Goal: Transaction & Acquisition: Purchase product/service

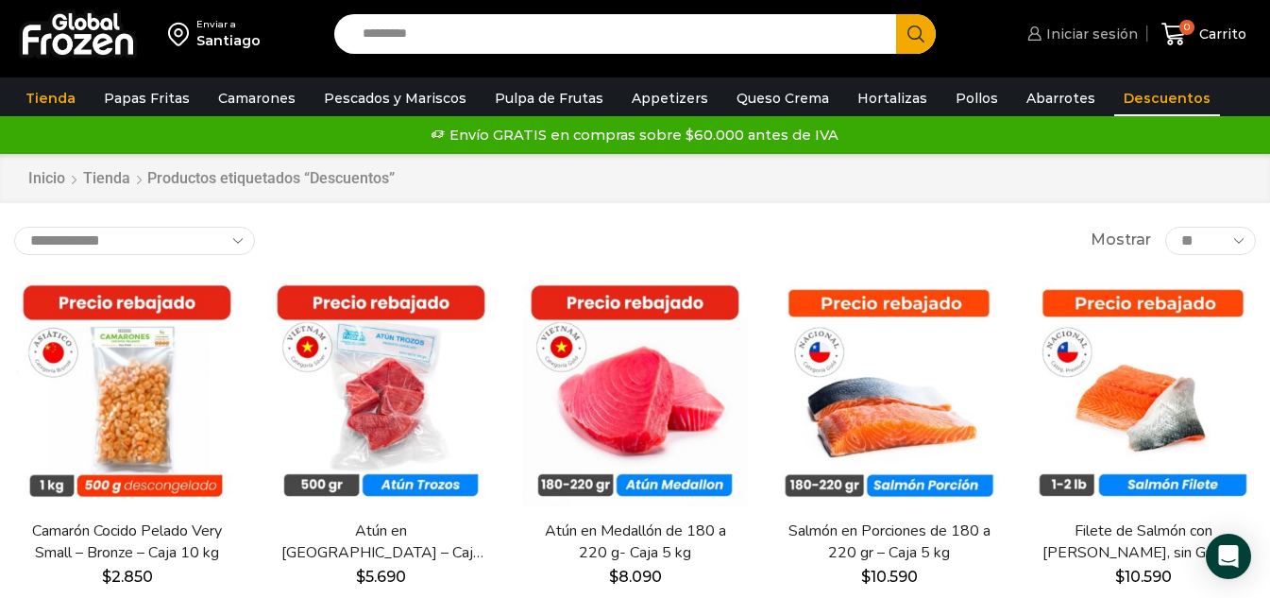
click at [1102, 30] on span "Iniciar sesión" at bounding box center [1090, 34] width 96 height 19
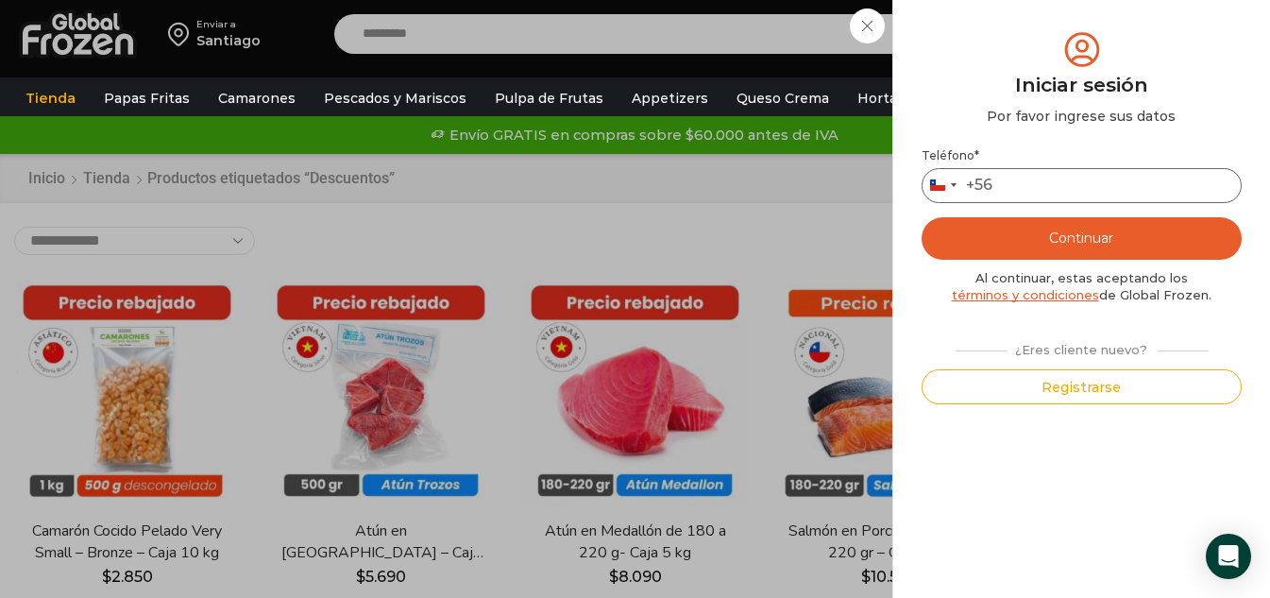
click at [1060, 193] on input "Teléfono *" at bounding box center [1082, 185] width 320 height 35
type input "*********"
click at [1090, 233] on button "Continuar" at bounding box center [1082, 238] width 320 height 42
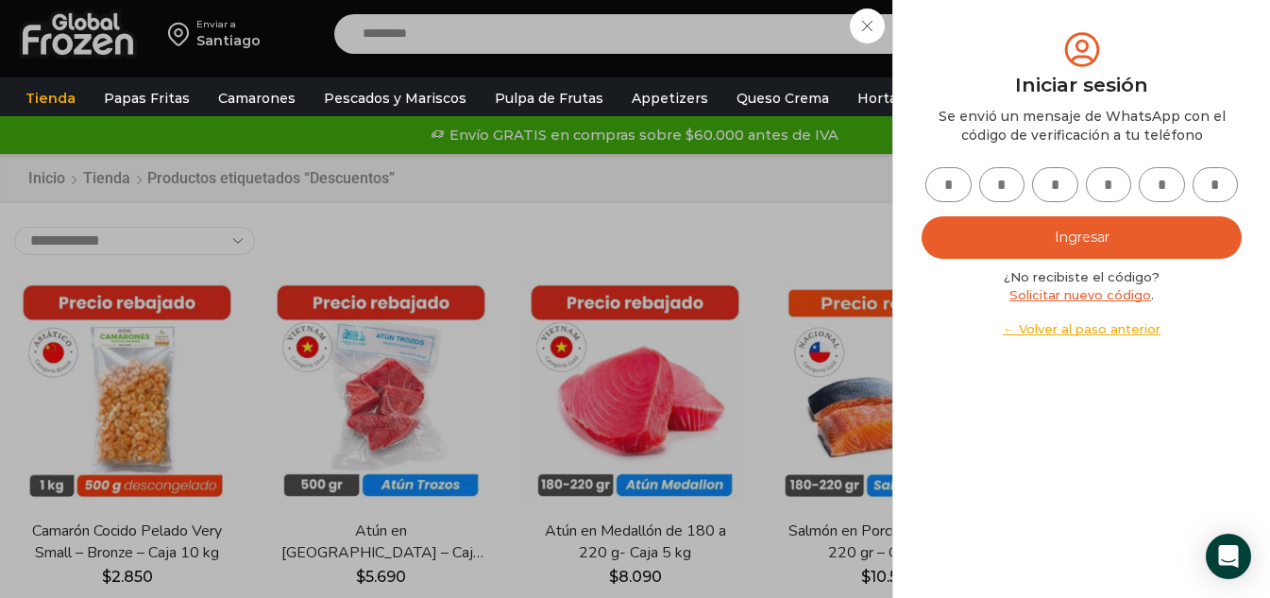
click at [941, 183] on input "text" at bounding box center [948, 184] width 46 height 35
type input "*"
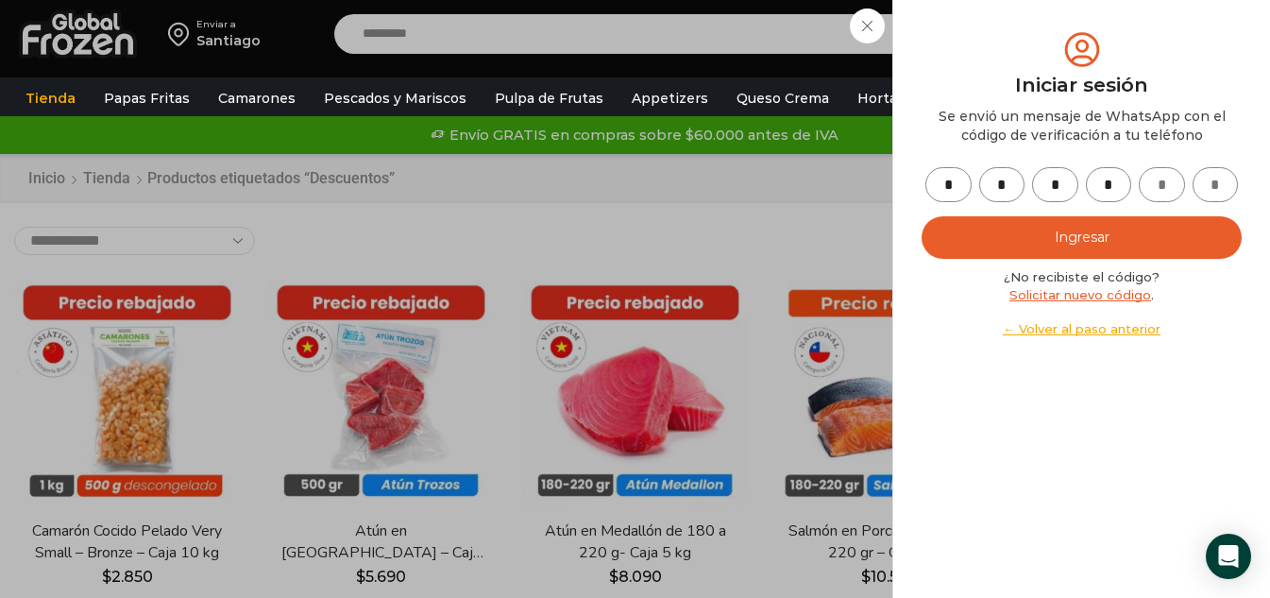
type input "*"
click at [1134, 241] on button "Ingresar" at bounding box center [1082, 237] width 320 height 42
click at [1096, 234] on button "Ingresar" at bounding box center [1082, 237] width 320 height 42
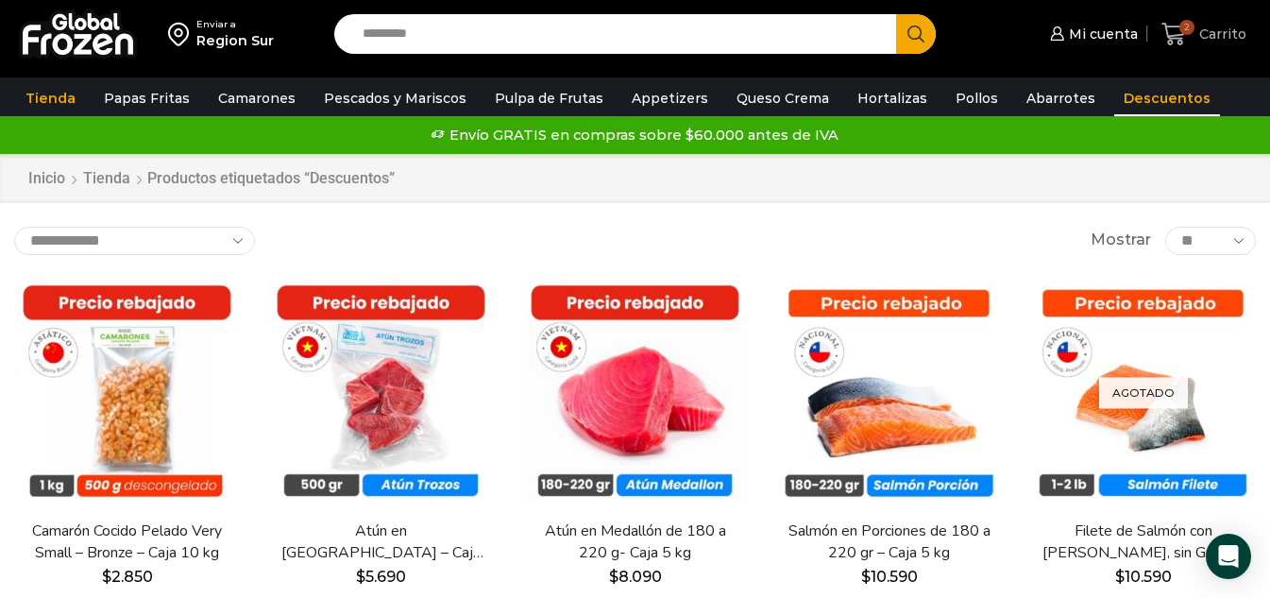
click at [1190, 28] on span "2" at bounding box center [1186, 27] width 15 height 15
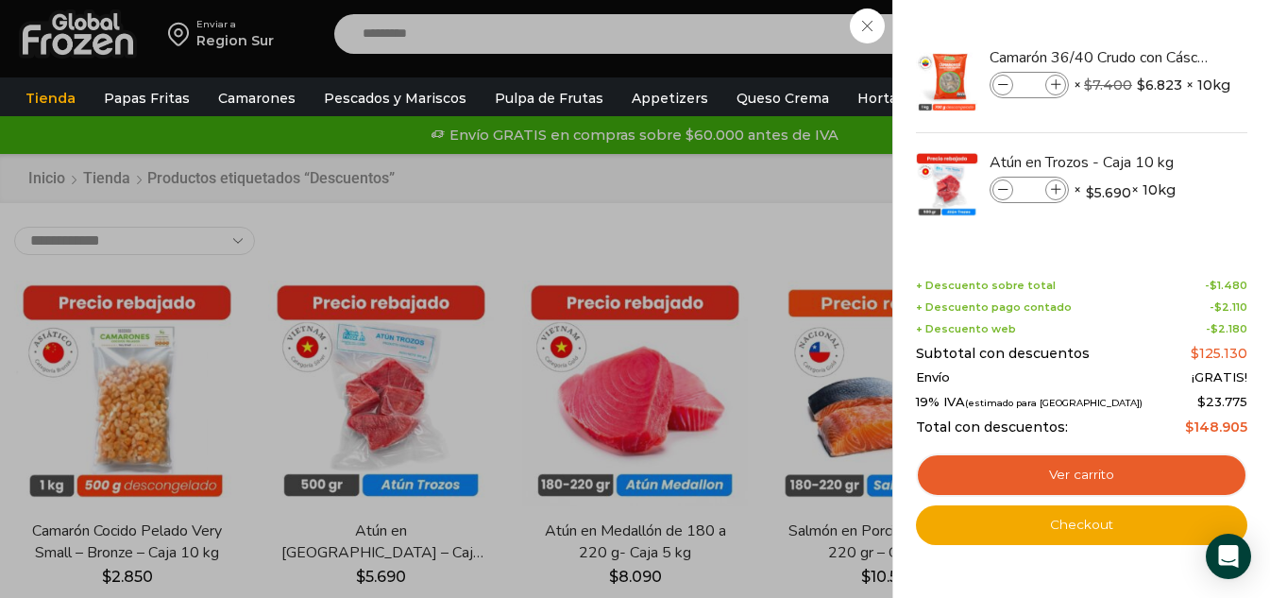
click at [1157, 57] on div "2 Carrito 2 2 Shopping Cart * $" at bounding box center [1204, 34] width 94 height 44
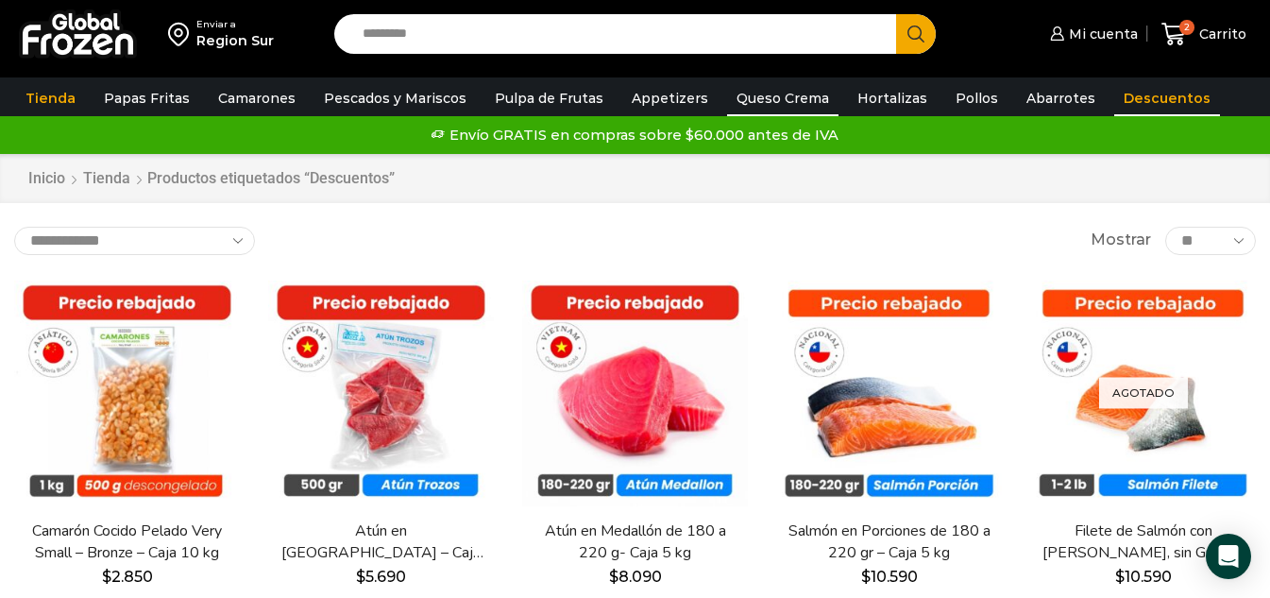
click at [776, 101] on link "Queso Crema" at bounding box center [782, 98] width 111 height 36
click at [768, 93] on link "Queso Crema" at bounding box center [782, 98] width 111 height 36
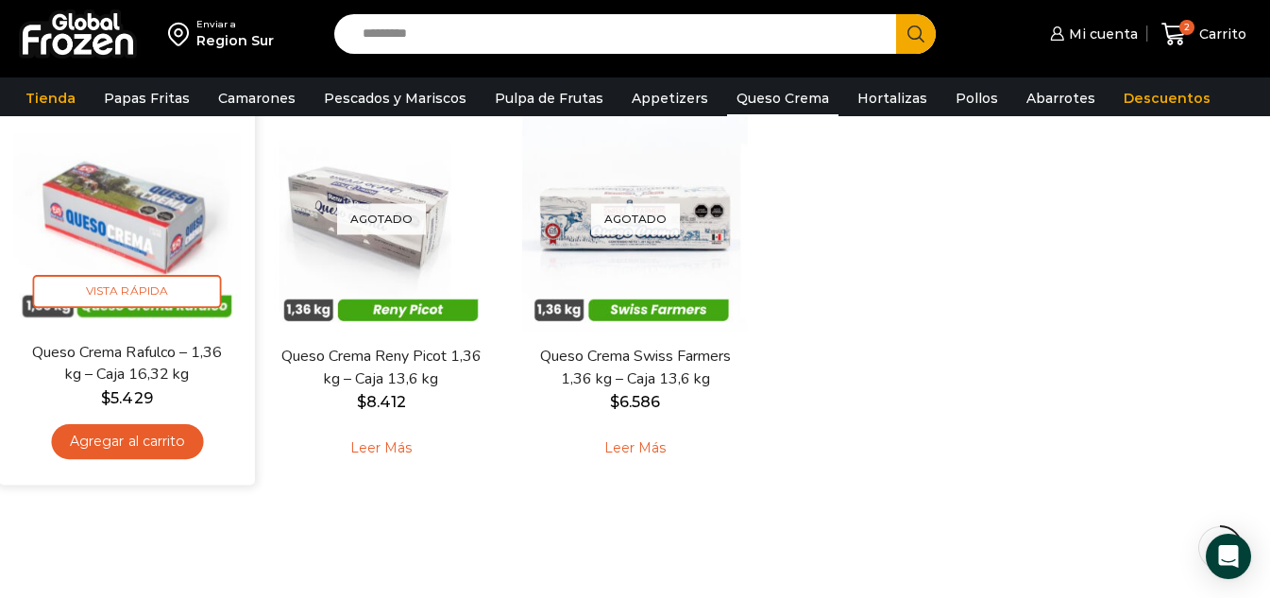
scroll to position [283, 0]
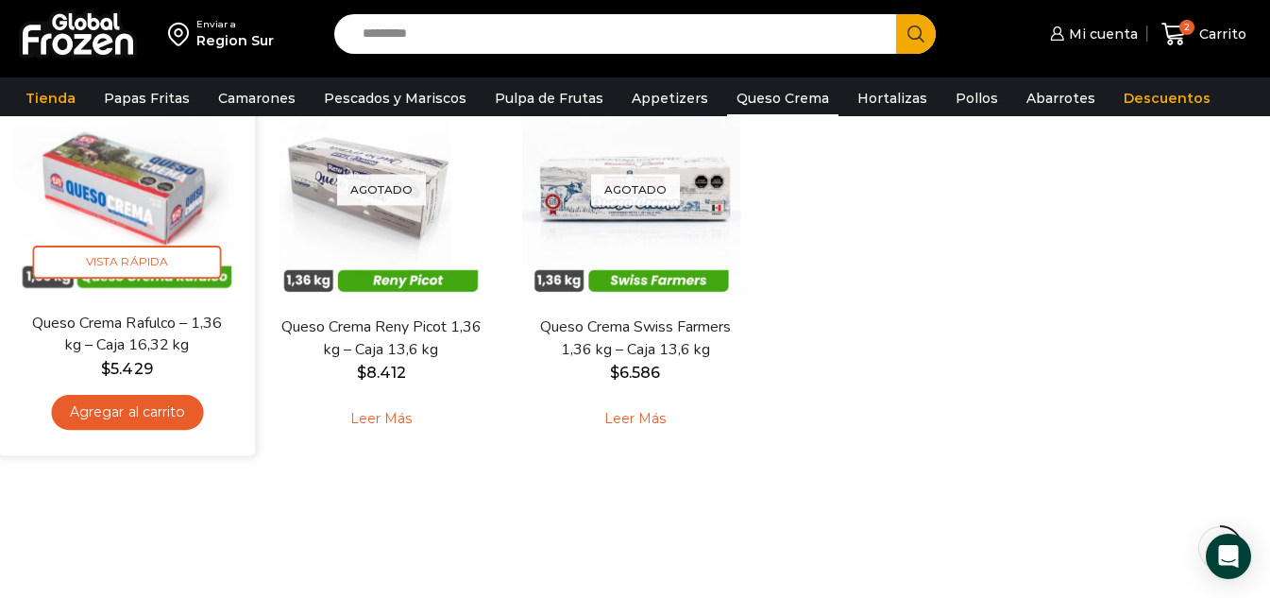
click at [148, 411] on link "Agregar al carrito" at bounding box center [127, 412] width 152 height 35
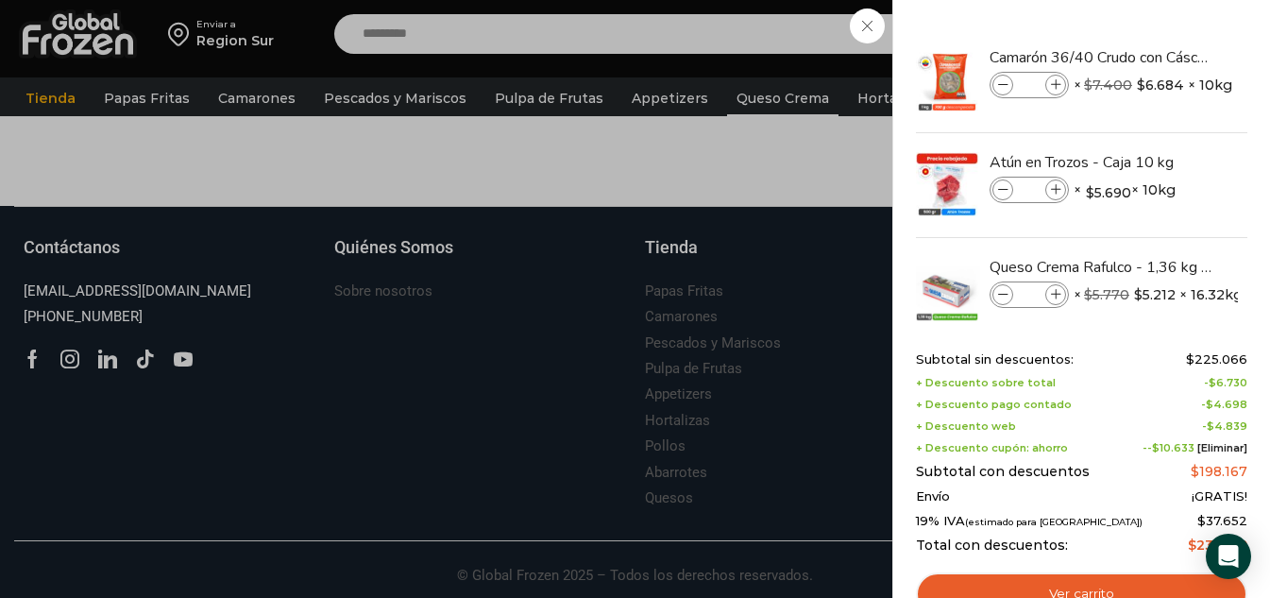
scroll to position [706, 0]
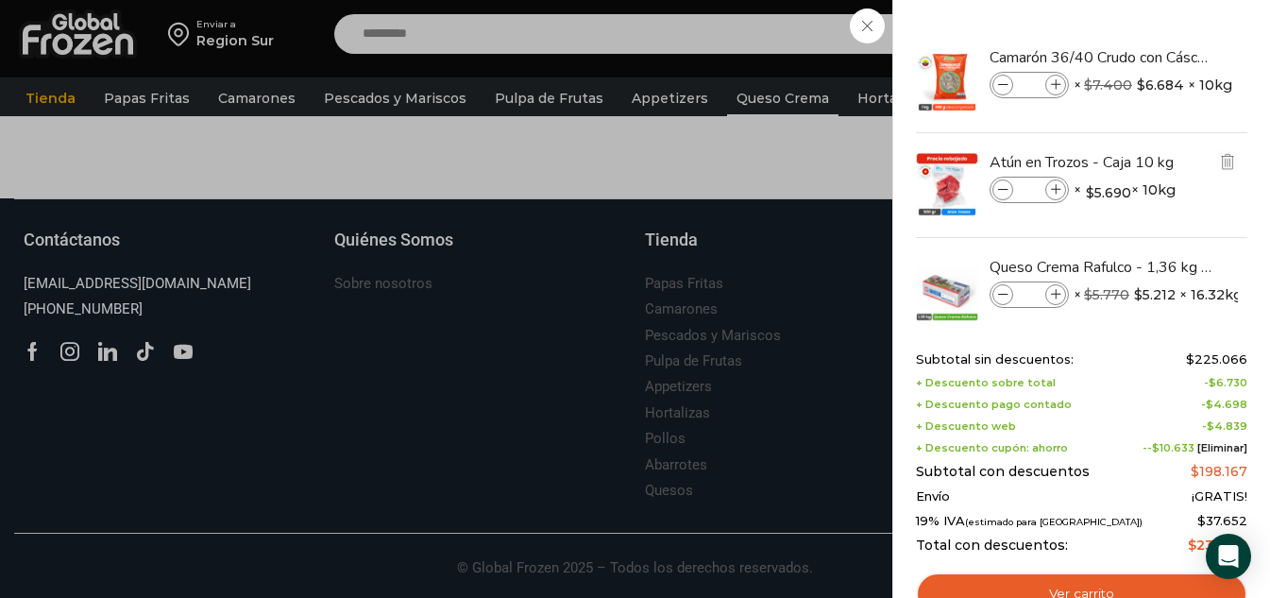
click at [1200, 233] on li "Atún en Trozos - Caja 10 kg Atún en Trozos - Caja 10 kg cantidad * × $ 5.690 × …" at bounding box center [1081, 185] width 335 height 105
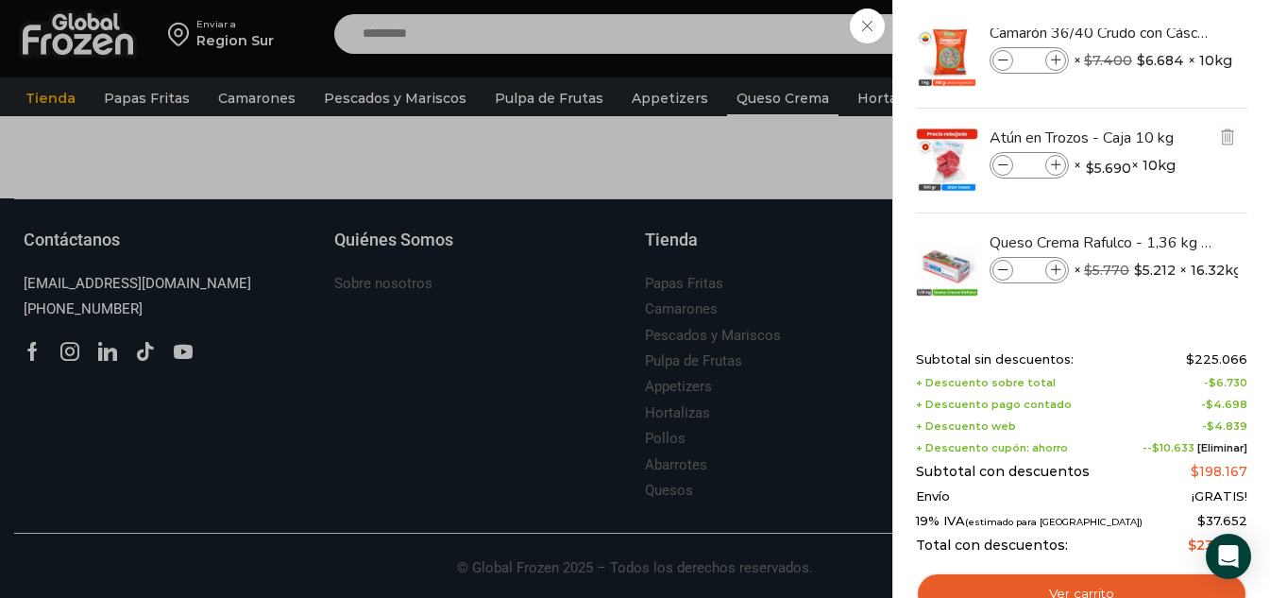
scroll to position [32, 0]
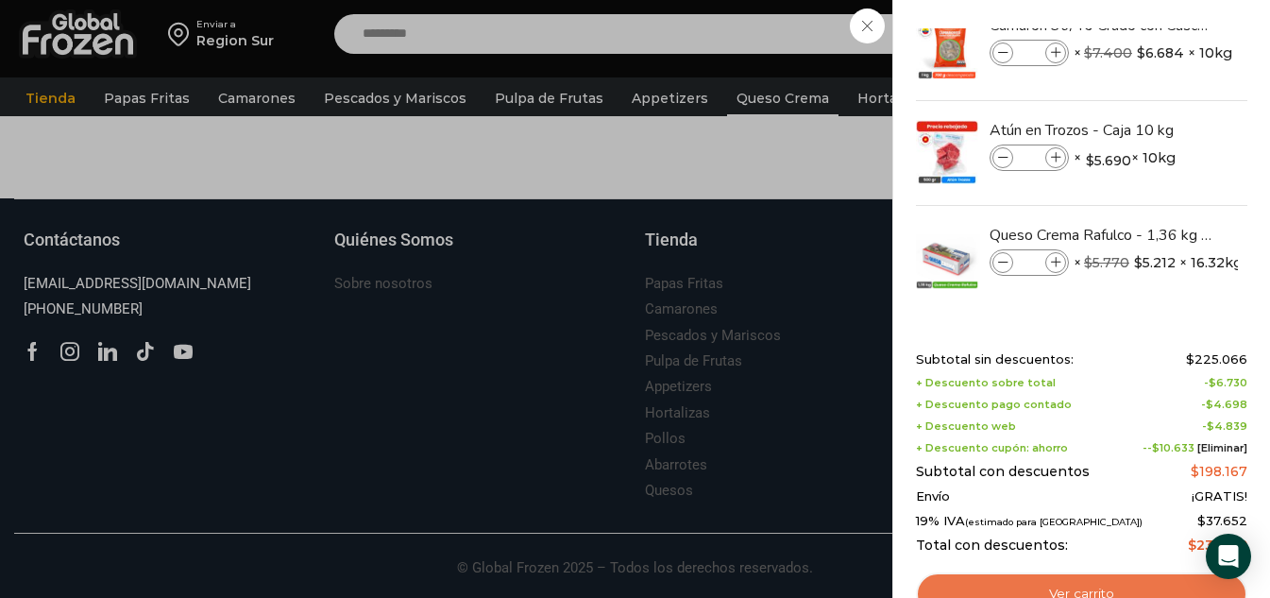
click at [1127, 581] on link "Ver carrito" at bounding box center [1081, 593] width 331 height 43
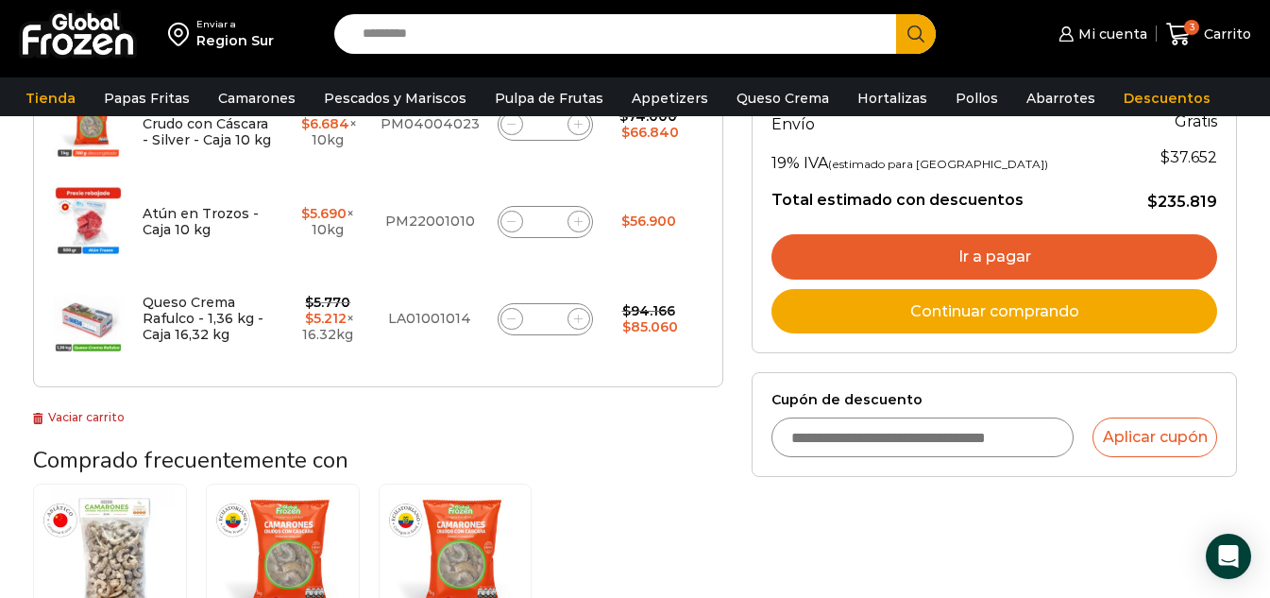
scroll to position [472, 0]
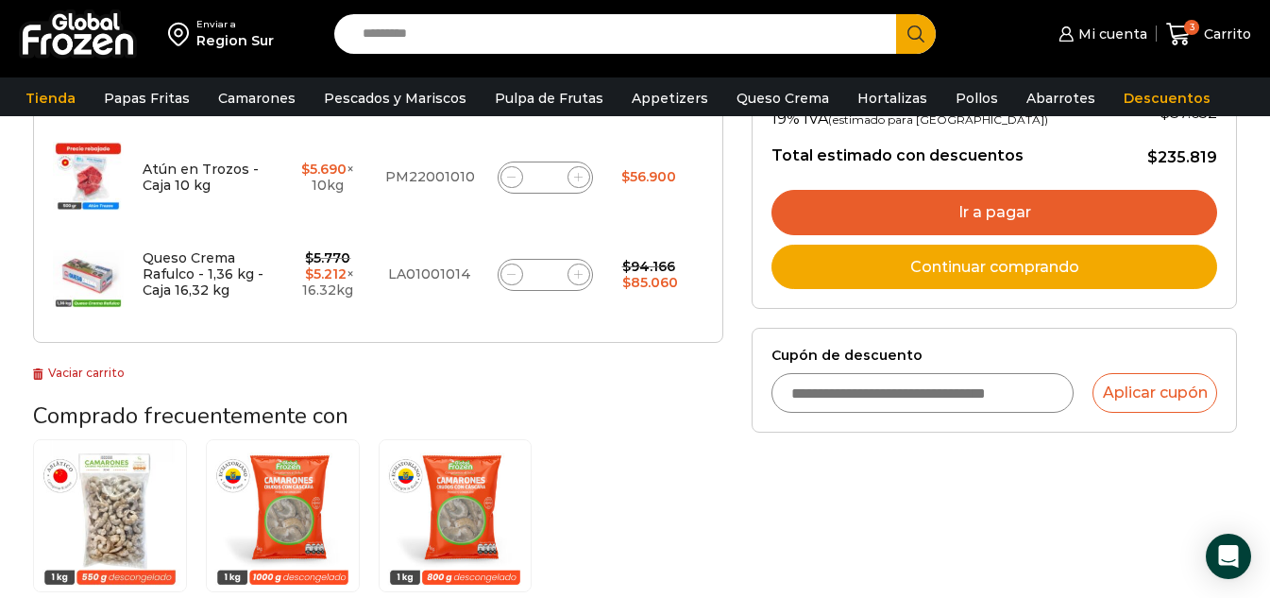
click at [906, 392] on input "Cupón de descuento" at bounding box center [923, 393] width 302 height 40
type input "*"
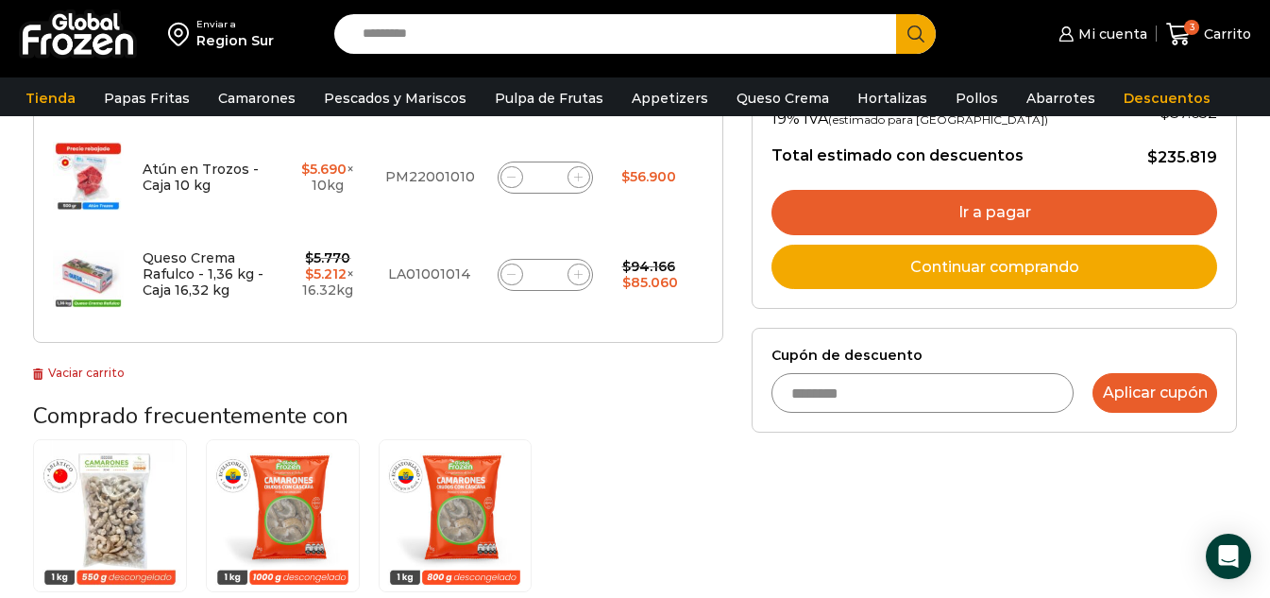
type input "********"
click at [1145, 400] on button "Aplicar cupón" at bounding box center [1155, 393] width 125 height 40
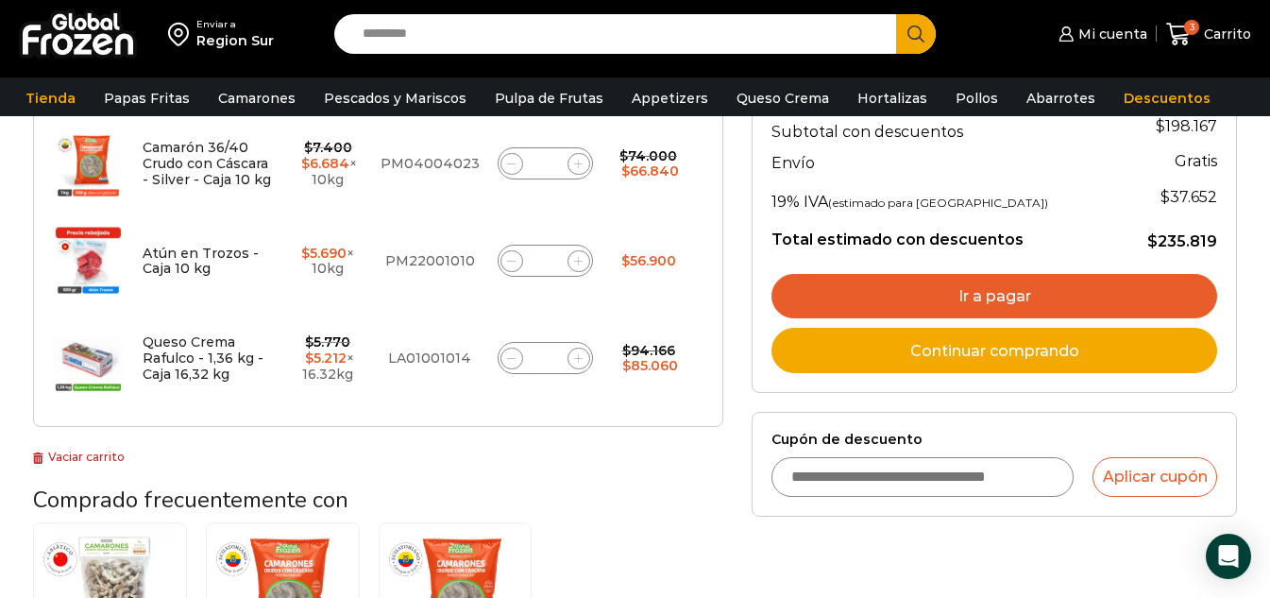
scroll to position [472, 0]
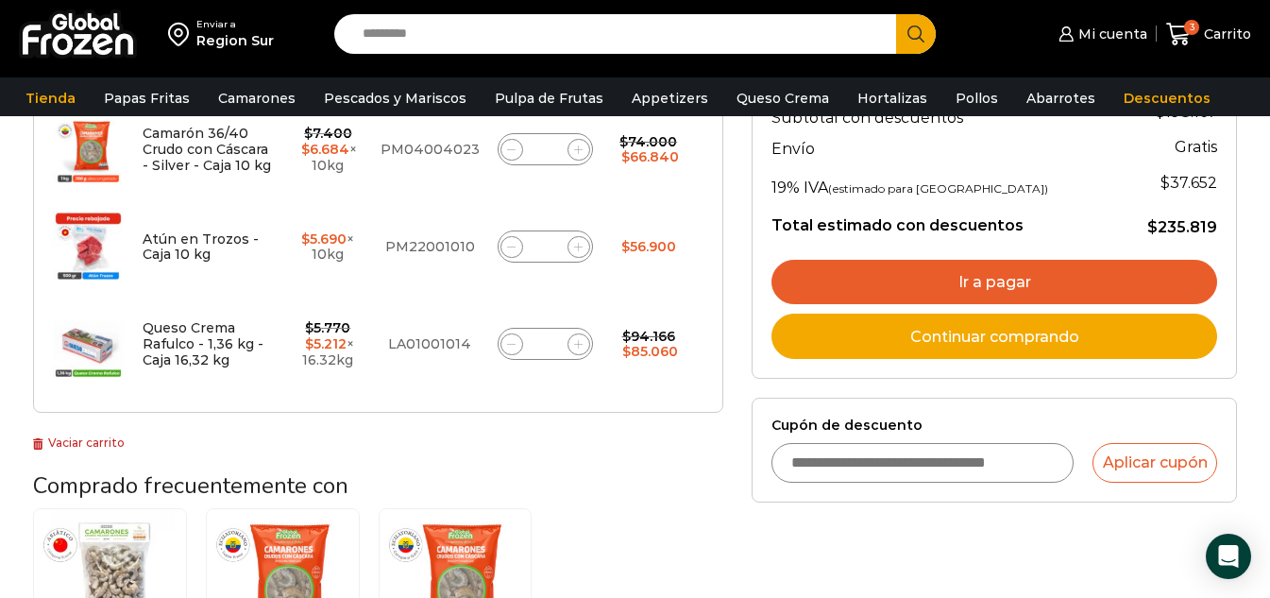
click at [912, 470] on input "Cupón de descuento" at bounding box center [923, 463] width 302 height 40
click at [913, 460] on input "Cupón de descuento" at bounding box center [923, 463] width 302 height 40
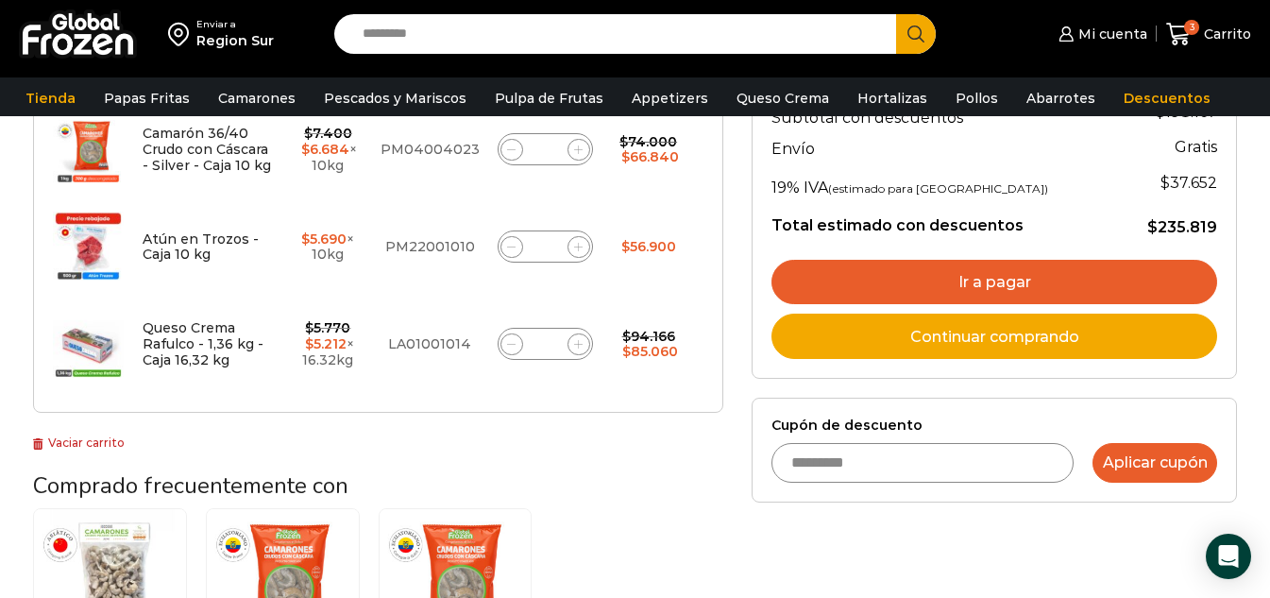
type input "*********"
click at [1118, 474] on button "Aplicar cupón" at bounding box center [1155, 463] width 125 height 40
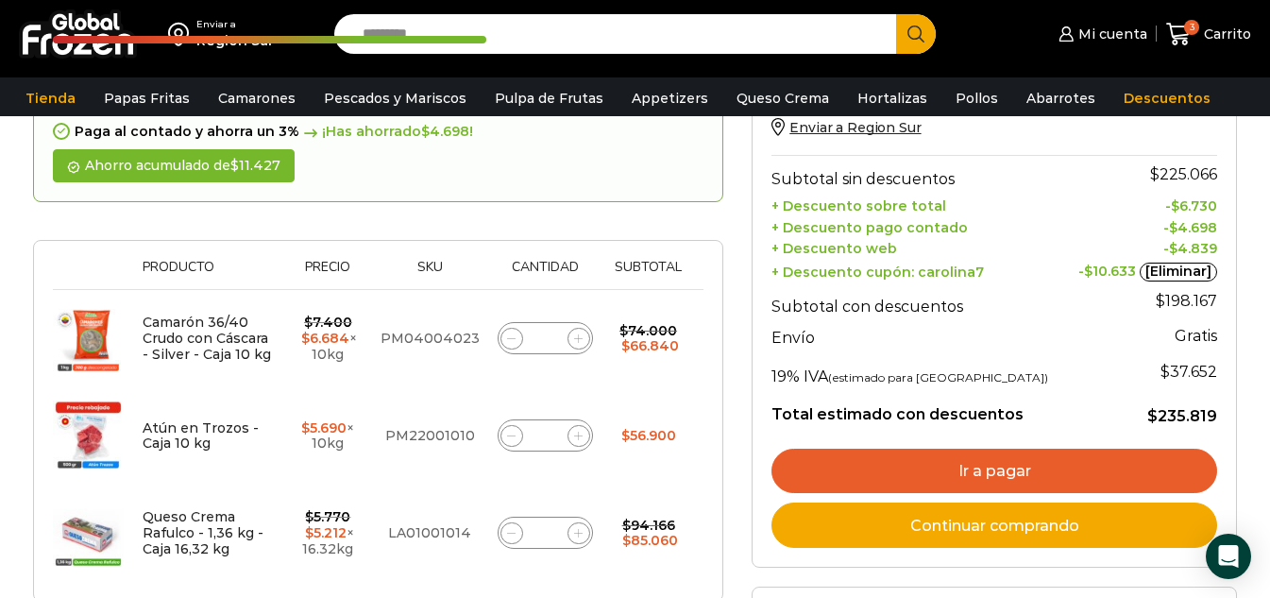
scroll to position [378, 0]
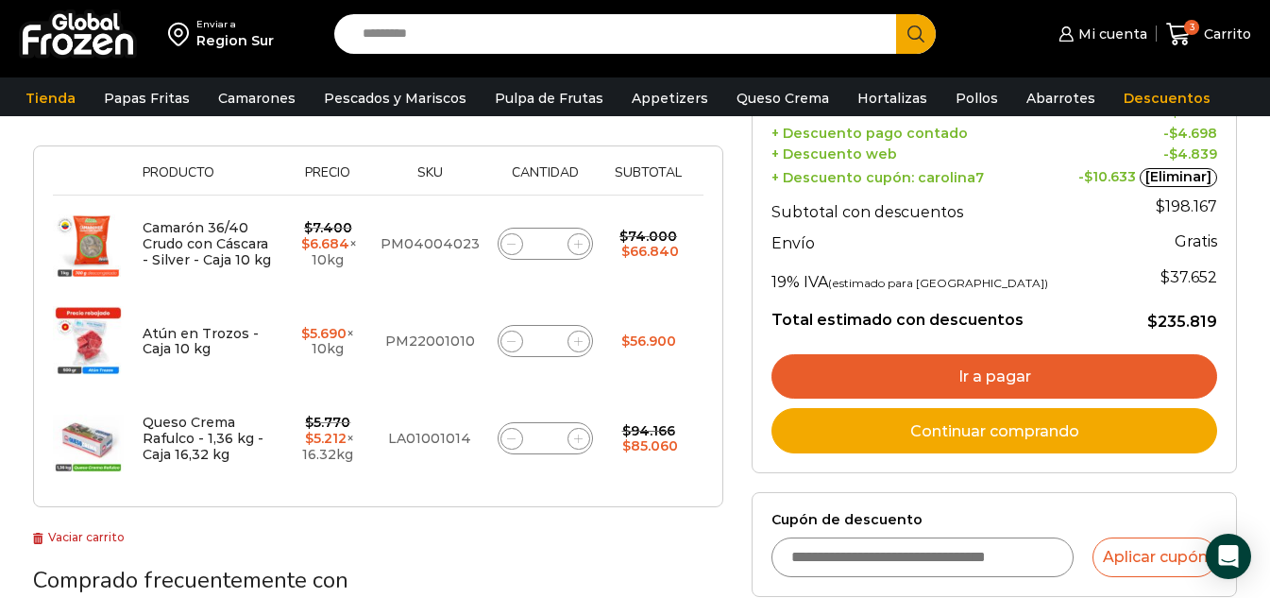
click at [977, 560] on input "Cupón de descuento" at bounding box center [923, 557] width 302 height 40
type input "********"
click at [1151, 546] on button "Aplicar cupón" at bounding box center [1155, 557] width 125 height 40
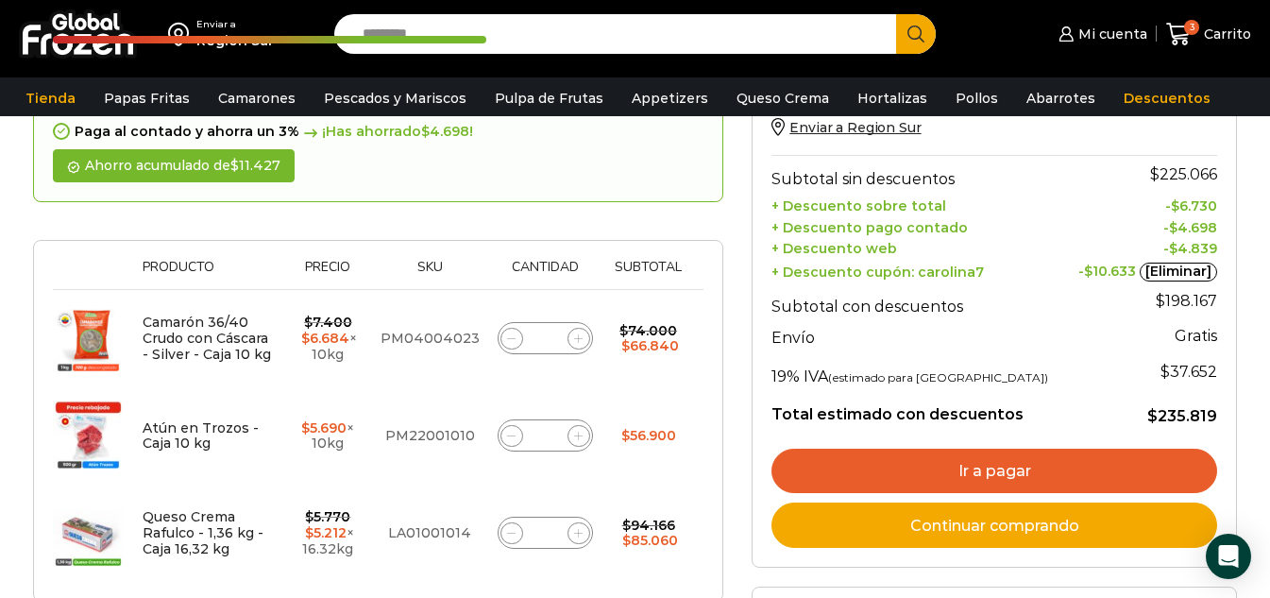
scroll to position [378, 0]
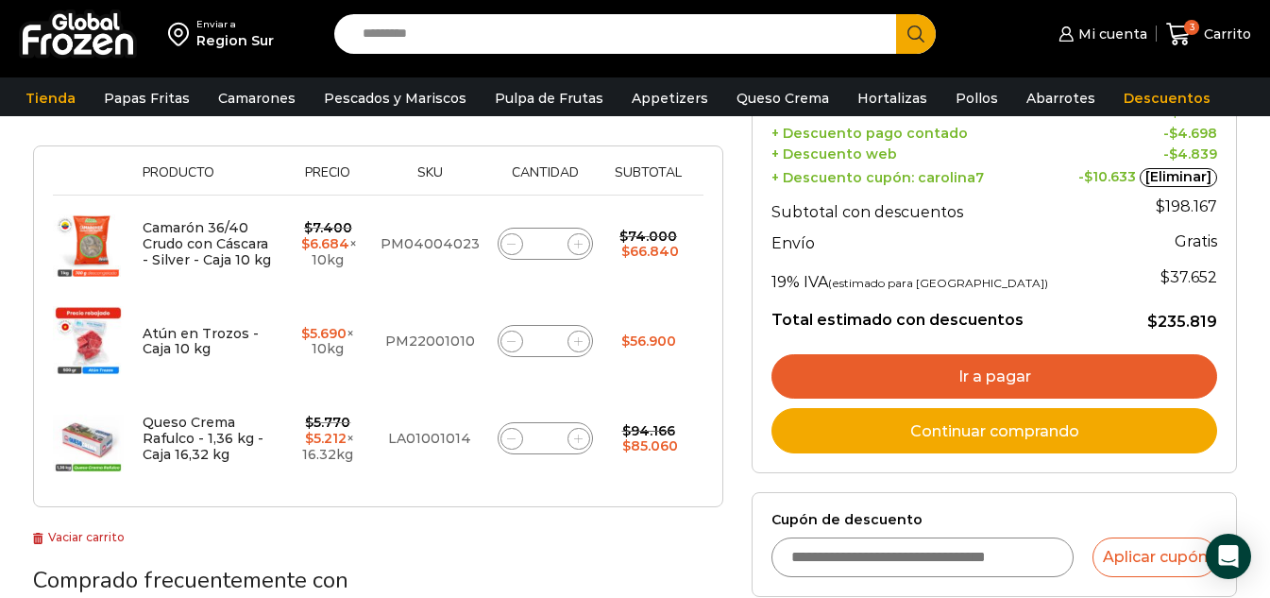
click at [988, 385] on link "Ir a pagar" at bounding box center [995, 376] width 446 height 45
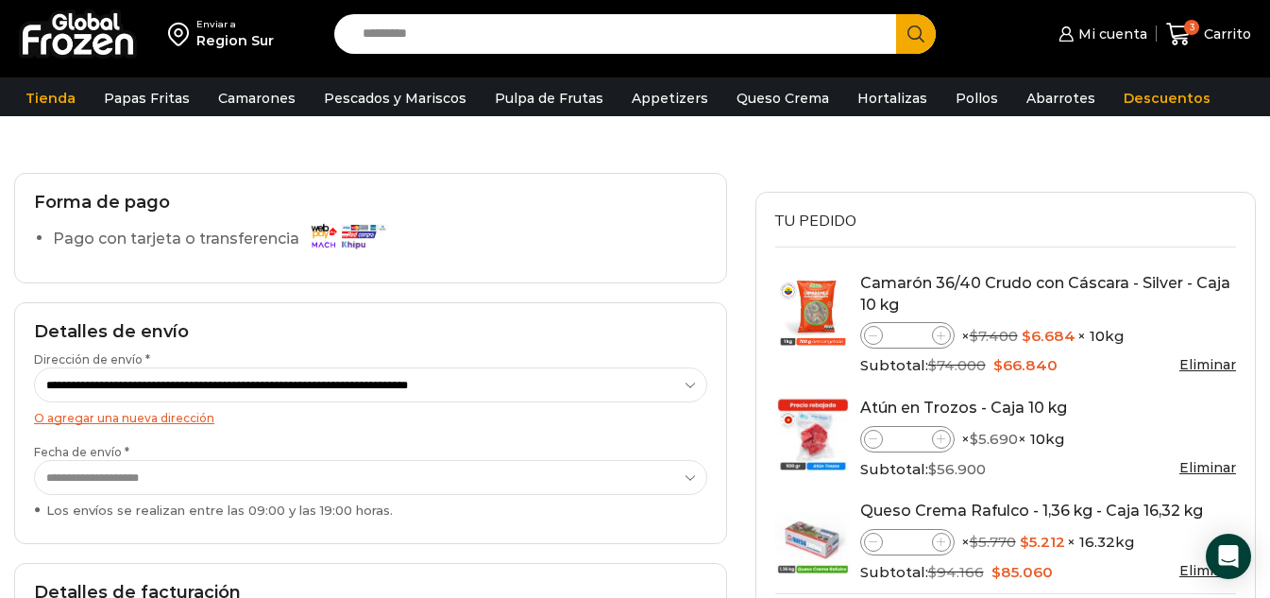
scroll to position [189, 0]
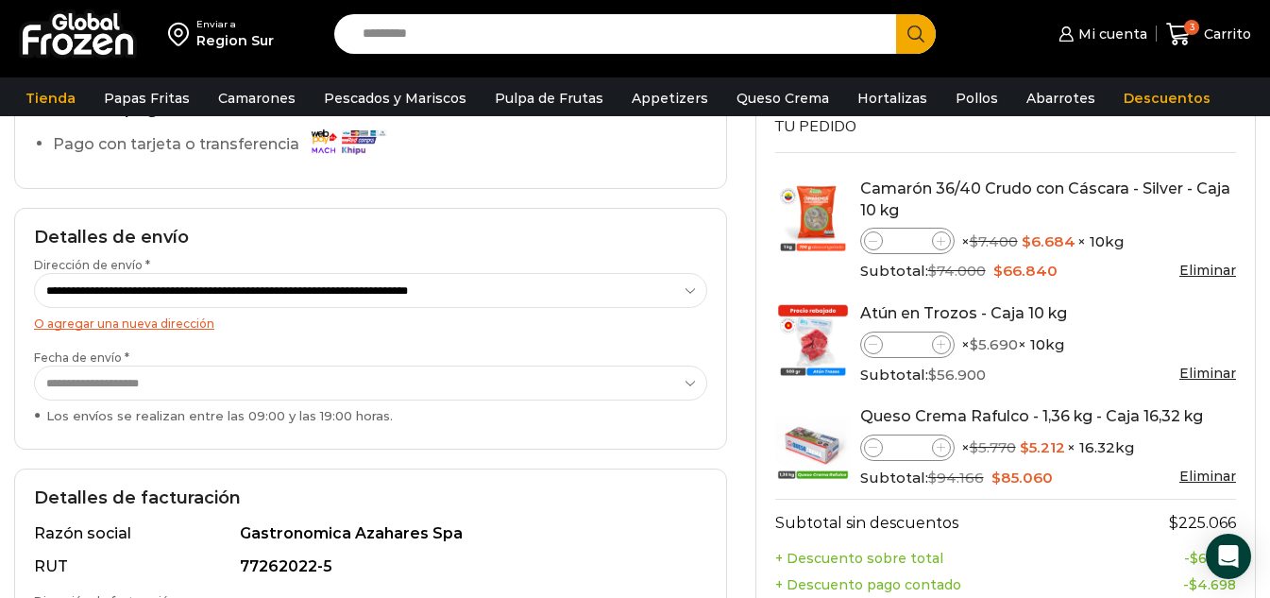
click at [438, 365] on select "**********" at bounding box center [370, 382] width 673 height 35
click at [34, 365] on select "**********" at bounding box center [370, 382] width 673 height 35
click at [339, 383] on select "**********" at bounding box center [370, 382] width 673 height 35
click at [34, 365] on select "**********" at bounding box center [370, 382] width 673 height 35
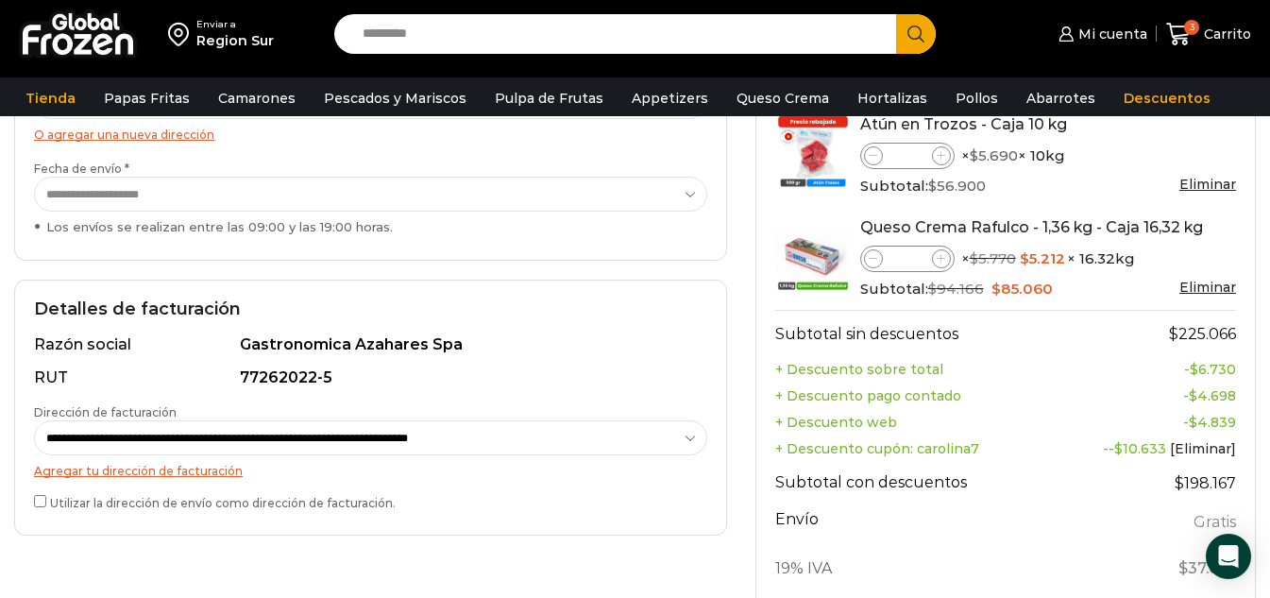
scroll to position [94, 0]
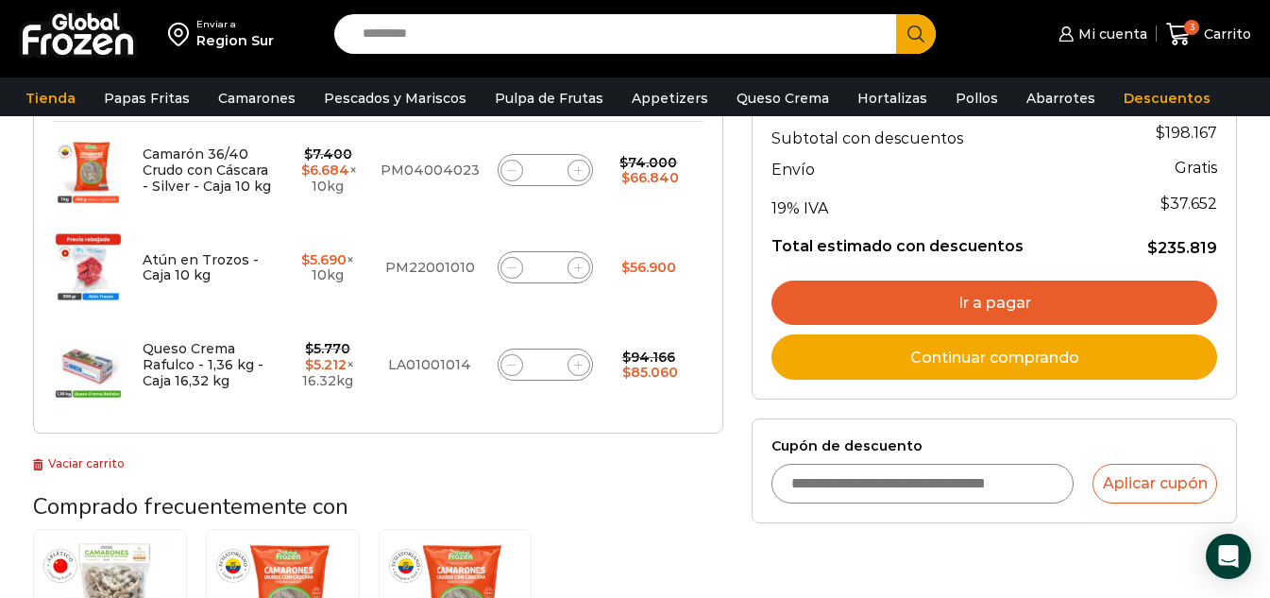
scroll to position [472, 0]
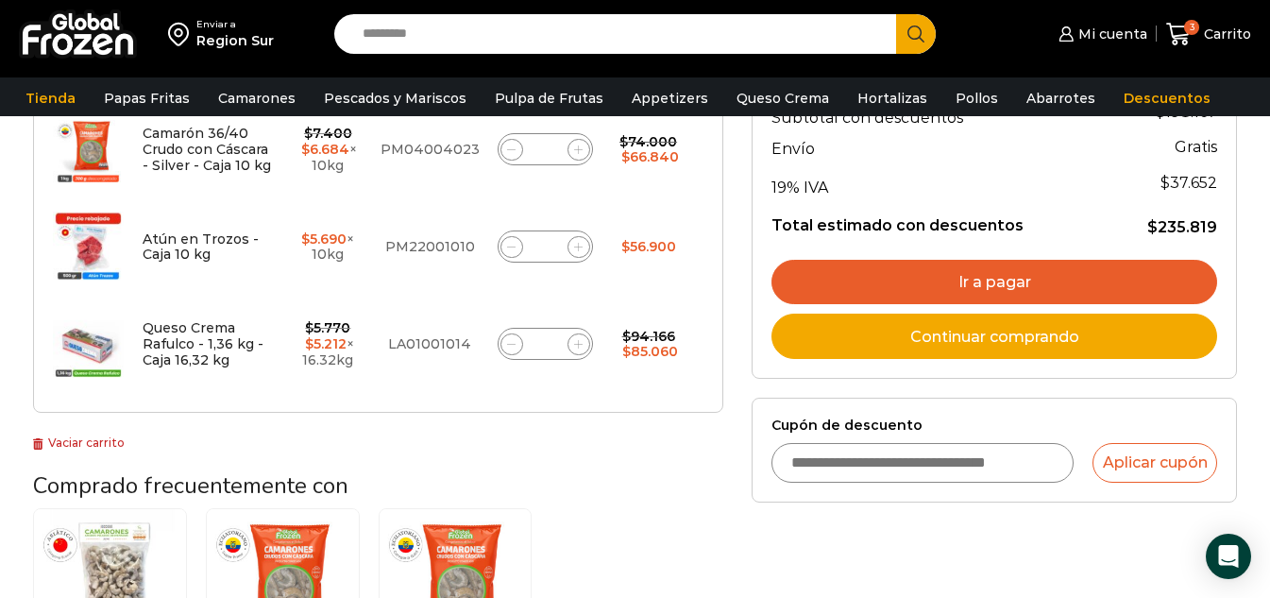
click at [862, 469] on input "Cupón de descuento" at bounding box center [923, 463] width 302 height 40
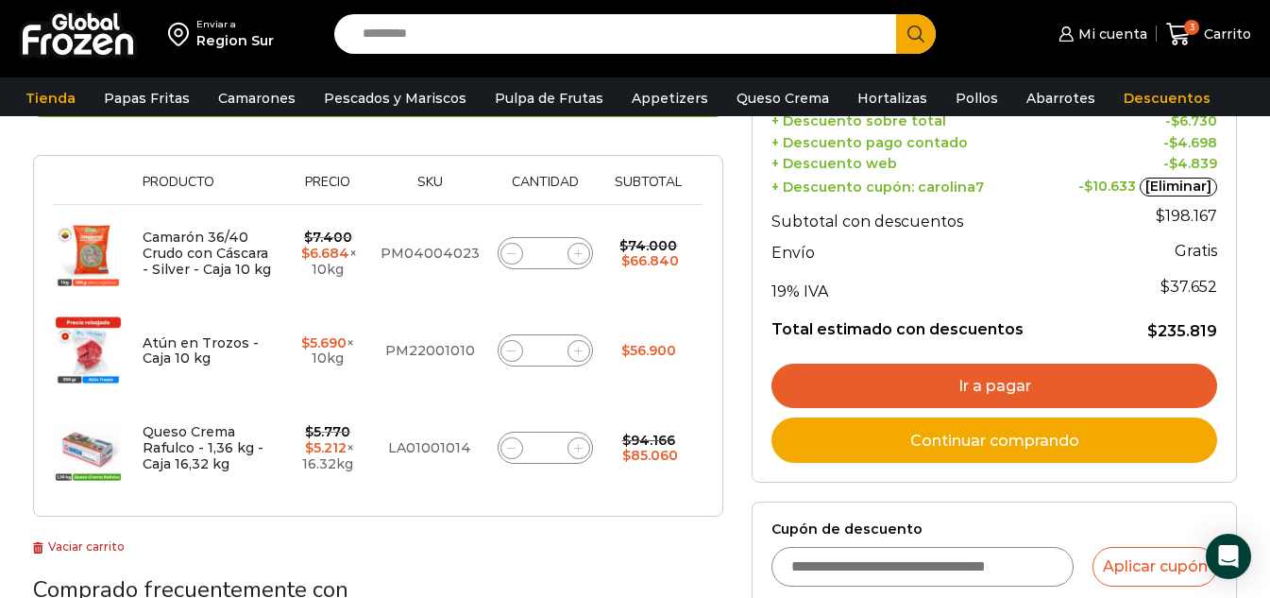
scroll to position [378, 0]
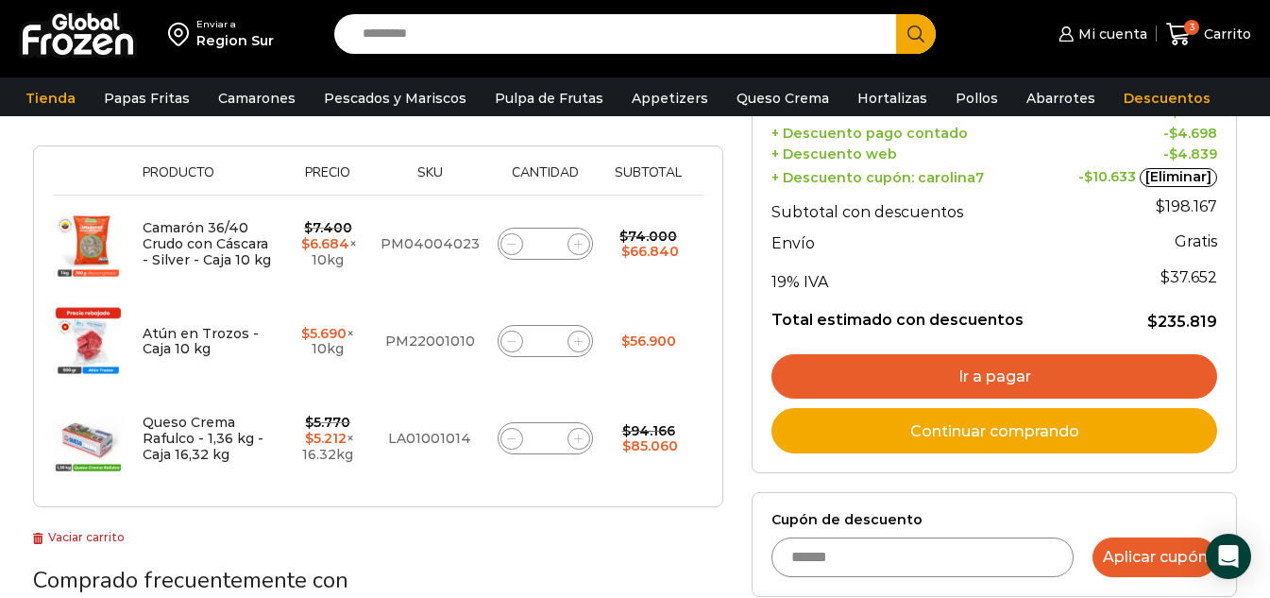
type input "******"
click at [1182, 556] on button "Aplicar cupón" at bounding box center [1155, 557] width 125 height 40
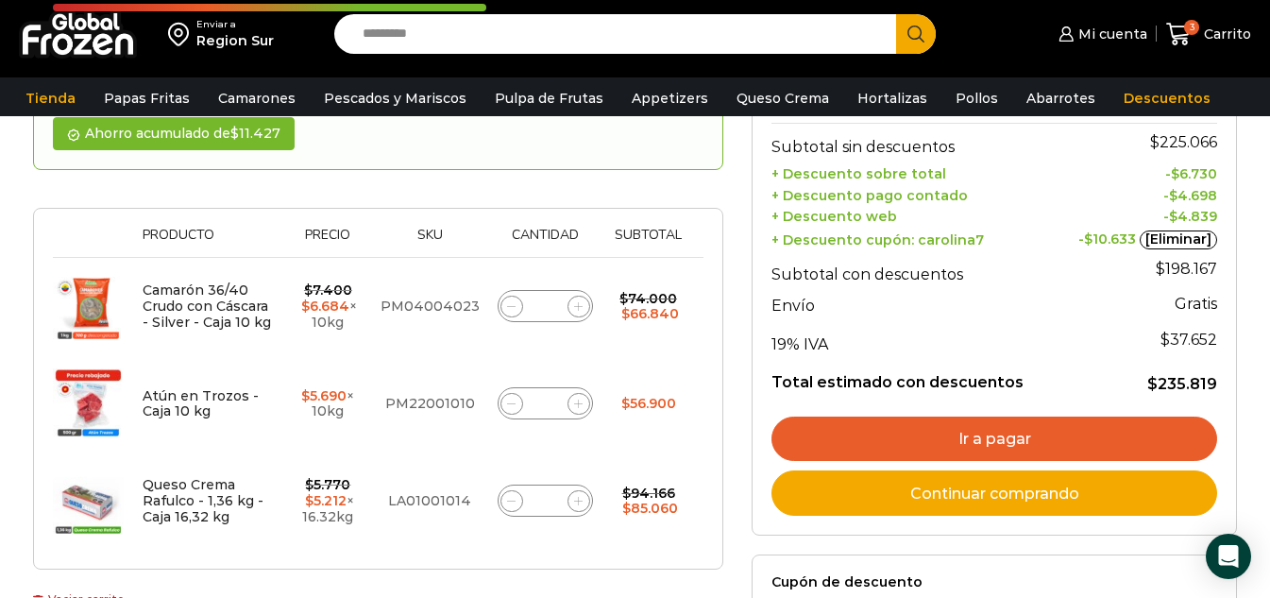
scroll to position [283, 0]
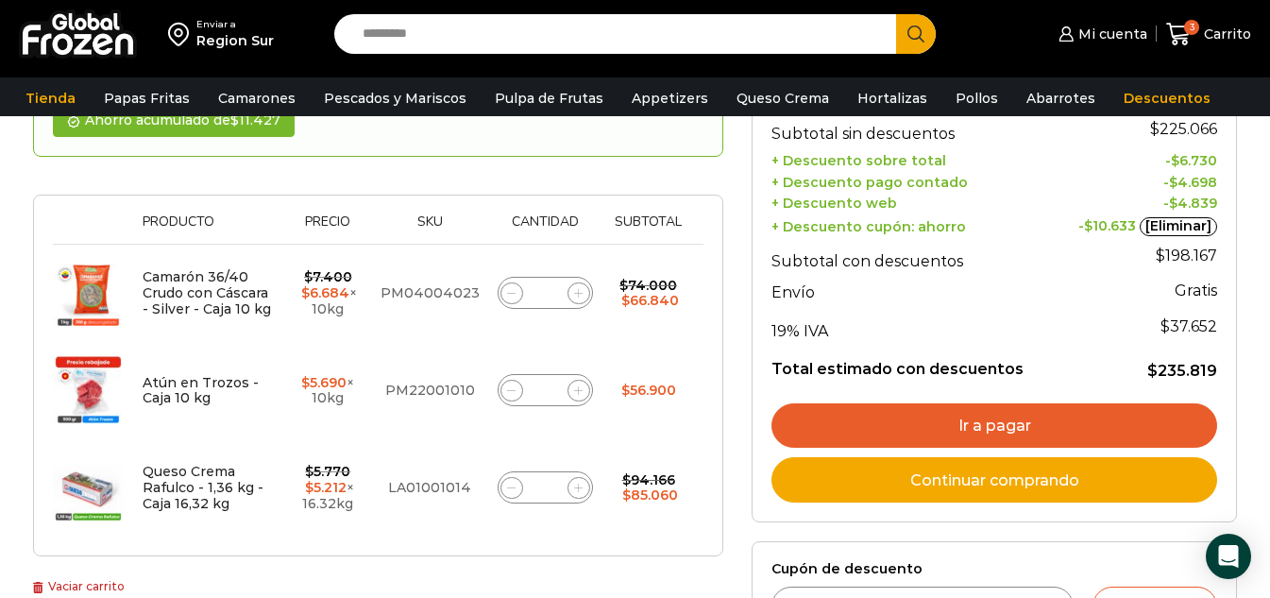
scroll to position [378, 0]
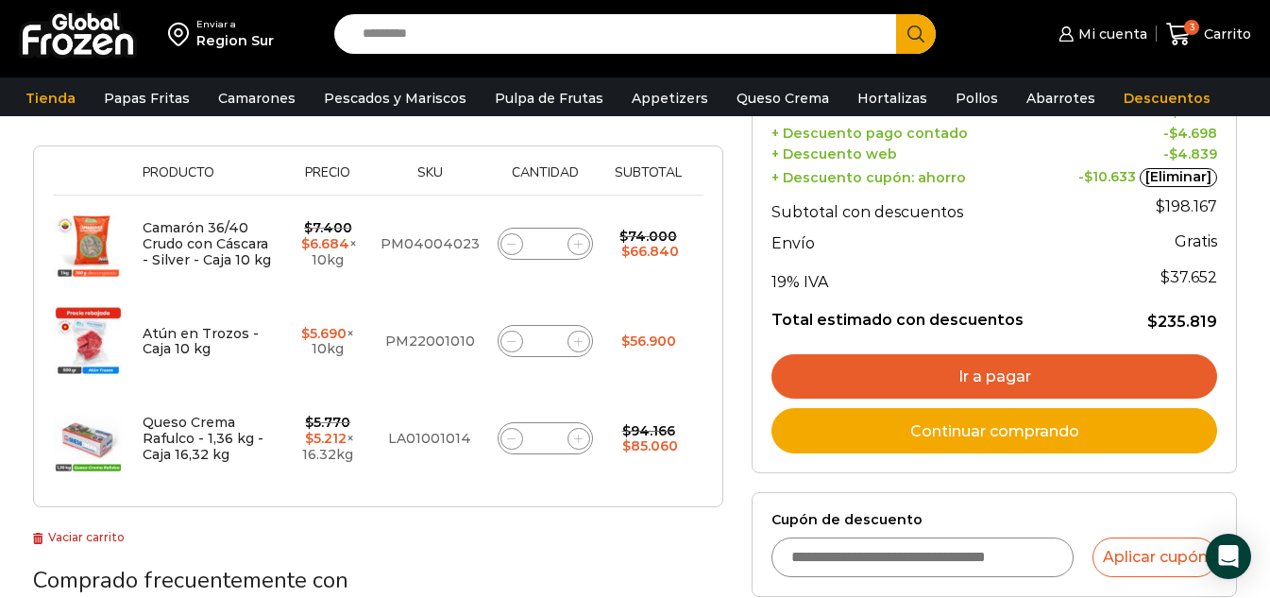
click at [832, 559] on input "Cupón de descuento" at bounding box center [923, 557] width 302 height 40
type input "*********"
click at [991, 376] on link "Ir a pagar" at bounding box center [995, 376] width 446 height 45
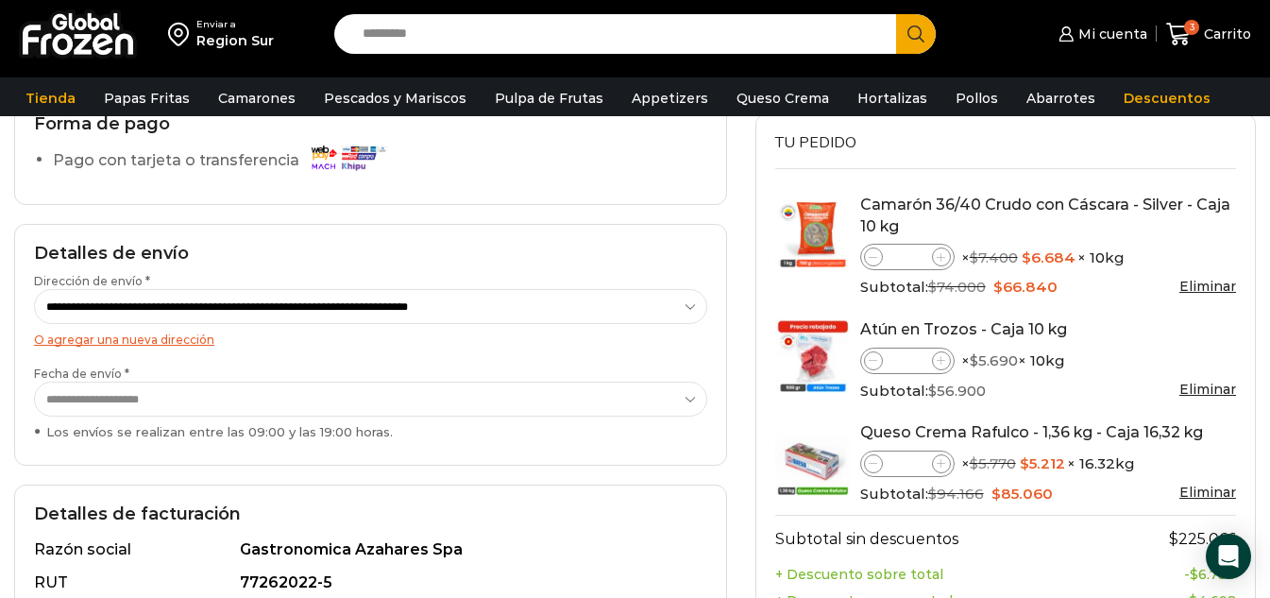
scroll to position [189, 0]
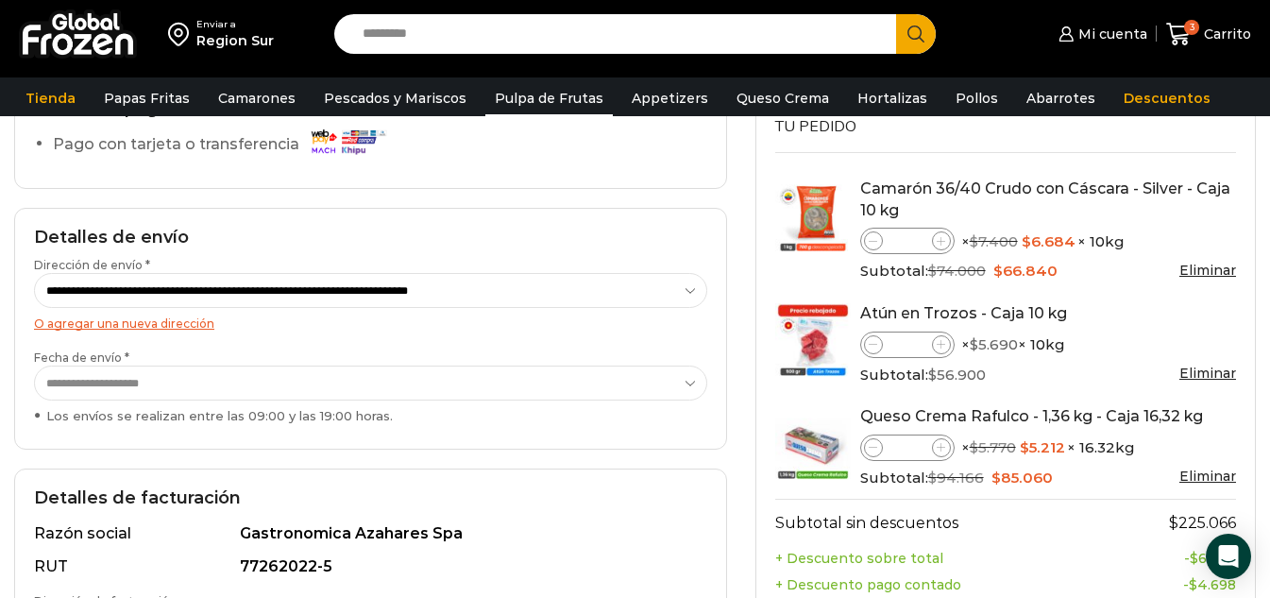
click at [554, 99] on link "Pulpa de Frutas" at bounding box center [548, 98] width 127 height 36
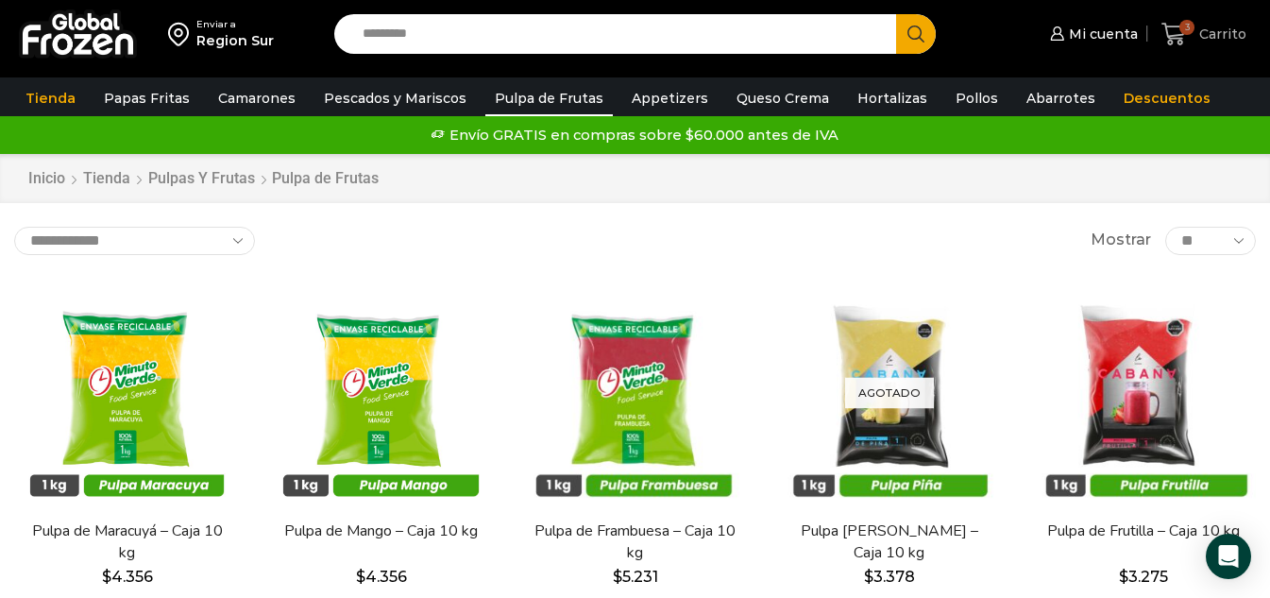
click at [1173, 35] on icon at bounding box center [1174, 34] width 25 height 25
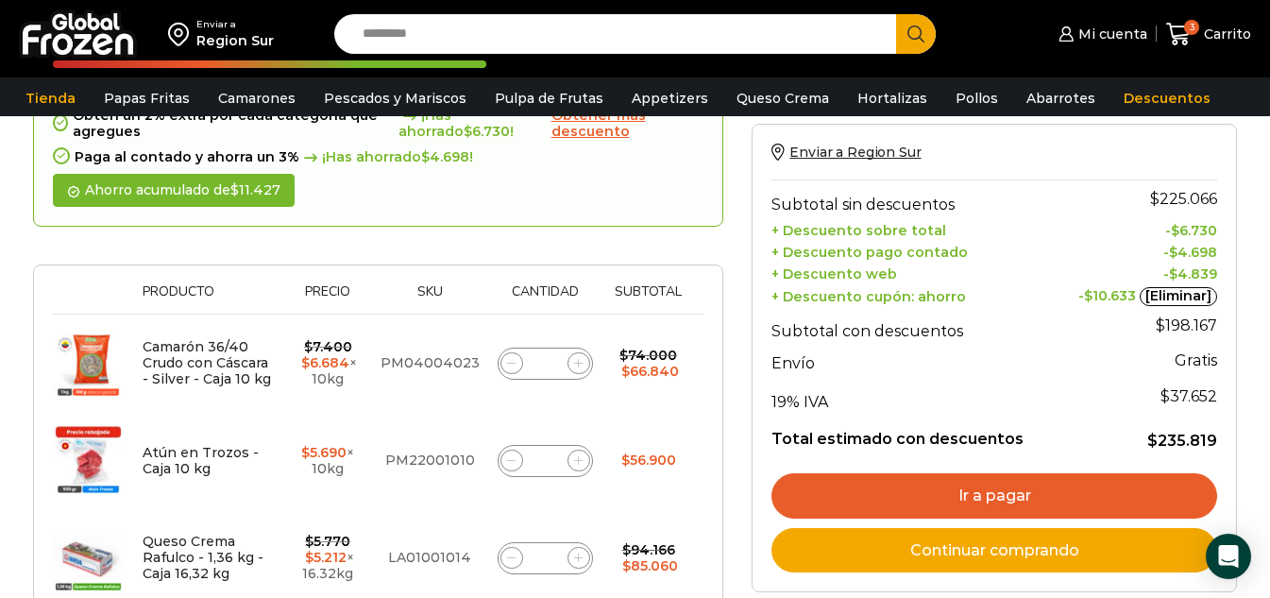
click at [934, 556] on link "Continuar comprando" at bounding box center [995, 550] width 446 height 45
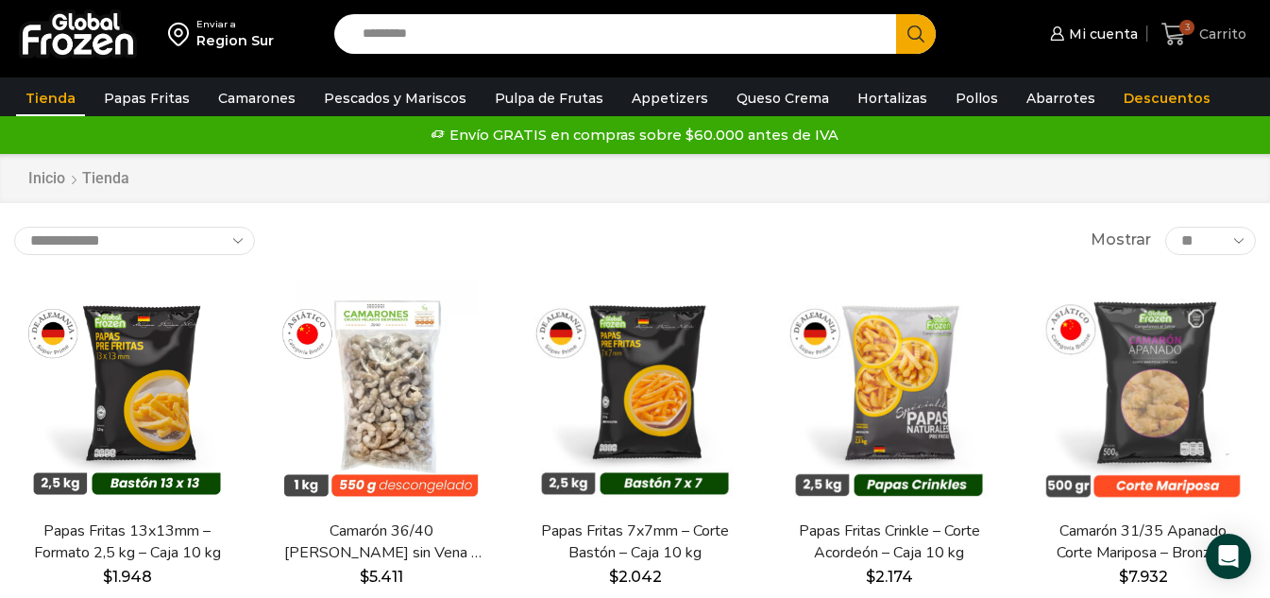
click at [1171, 37] on icon at bounding box center [1174, 34] width 25 height 23
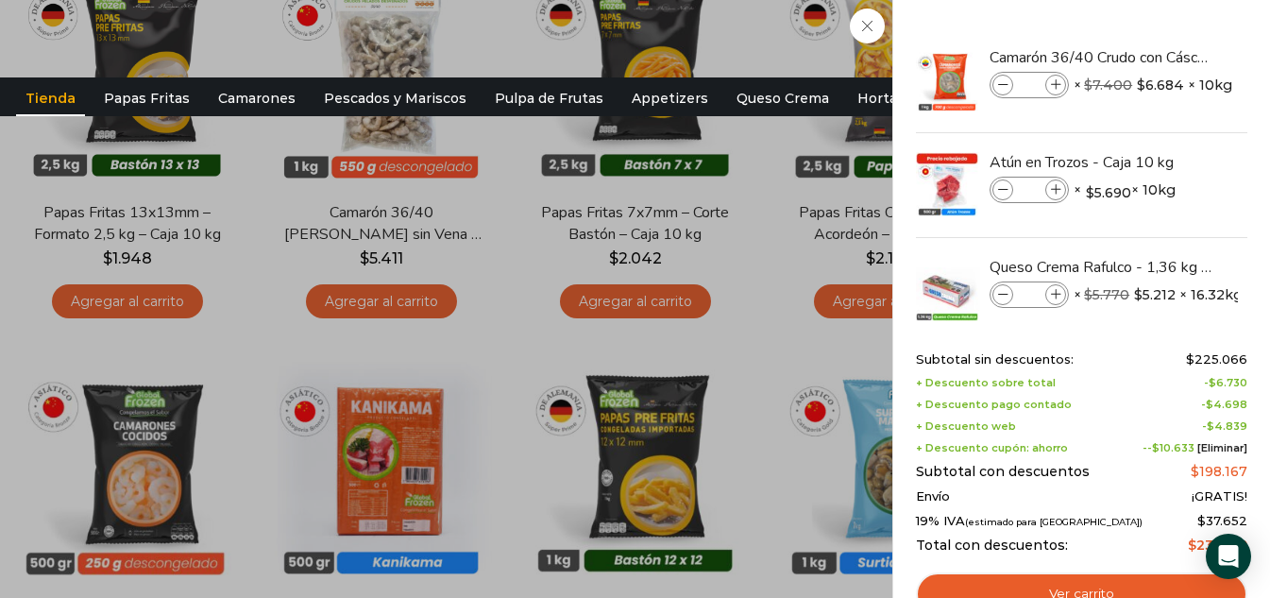
scroll to position [378, 0]
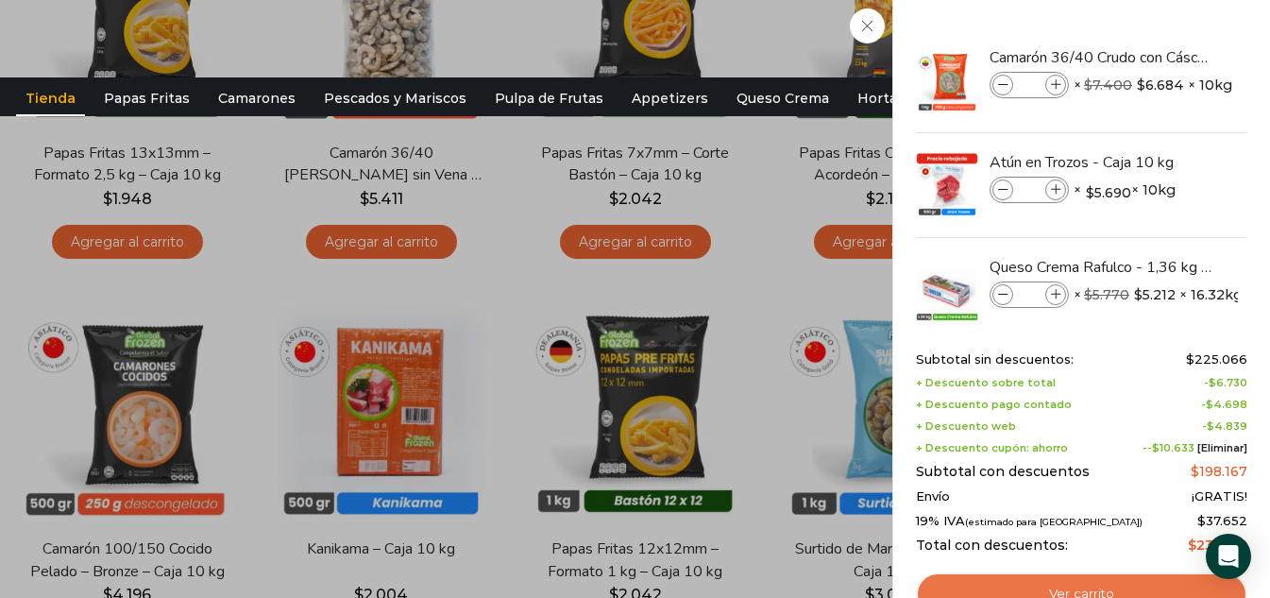
click at [1059, 578] on link "Ver carrito" at bounding box center [1081, 593] width 331 height 43
click at [1063, 587] on link "Ver carrito" at bounding box center [1081, 593] width 331 height 43
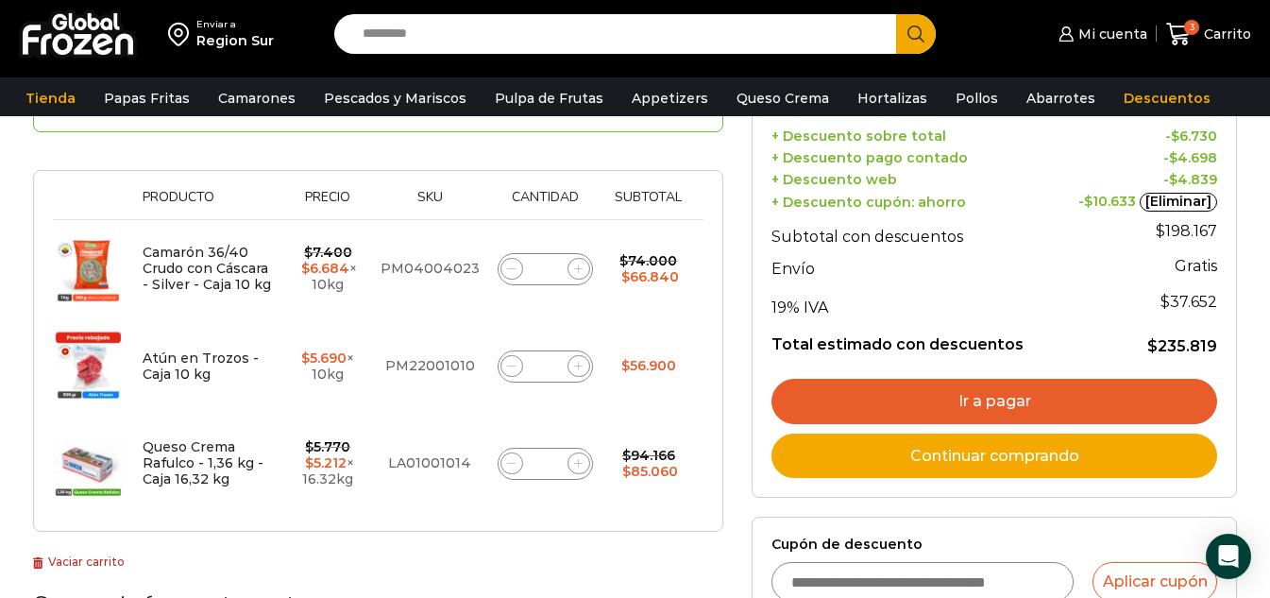
scroll to position [378, 0]
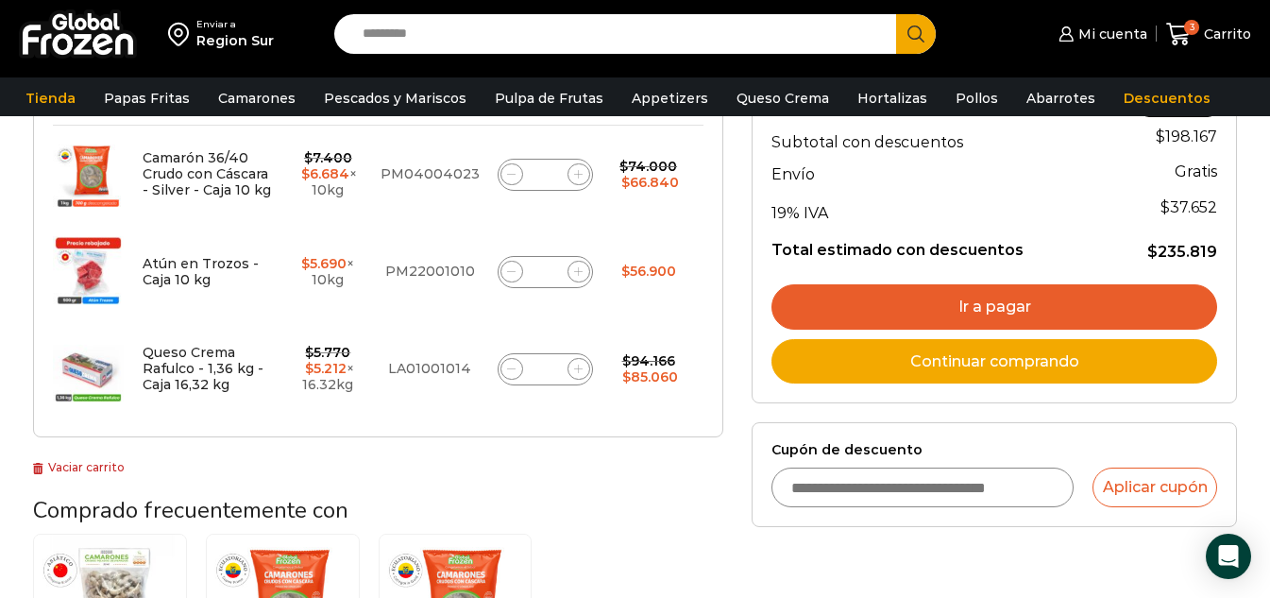
click at [958, 369] on link "Continuar comprando" at bounding box center [995, 361] width 446 height 45
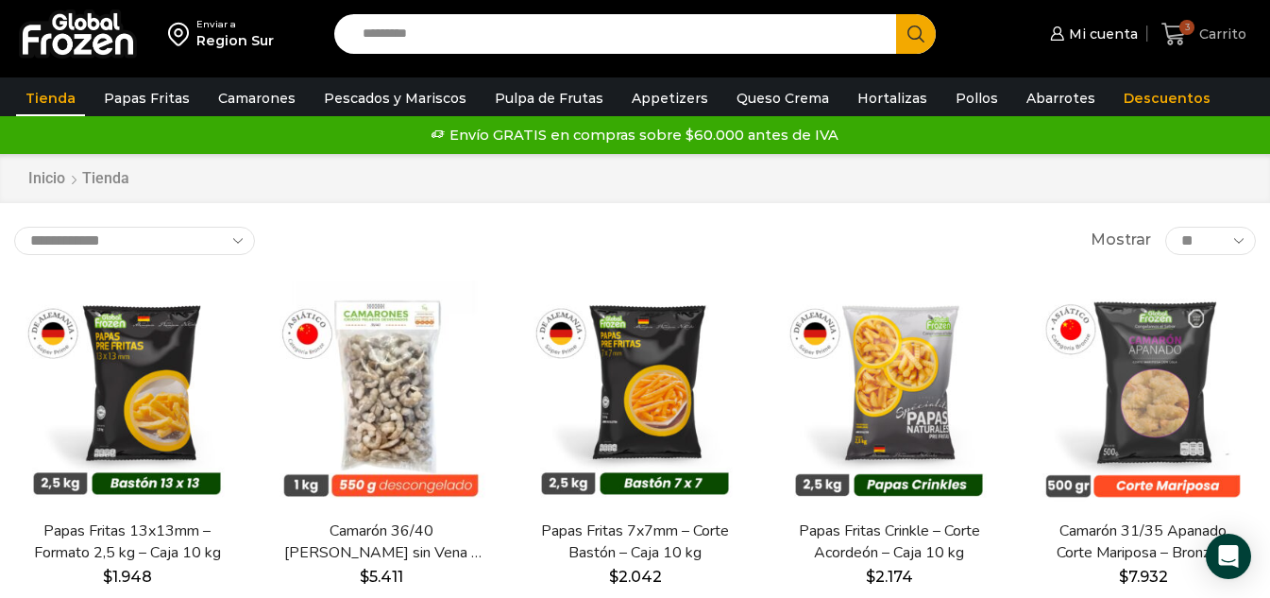
click at [1172, 26] on icon at bounding box center [1174, 34] width 25 height 23
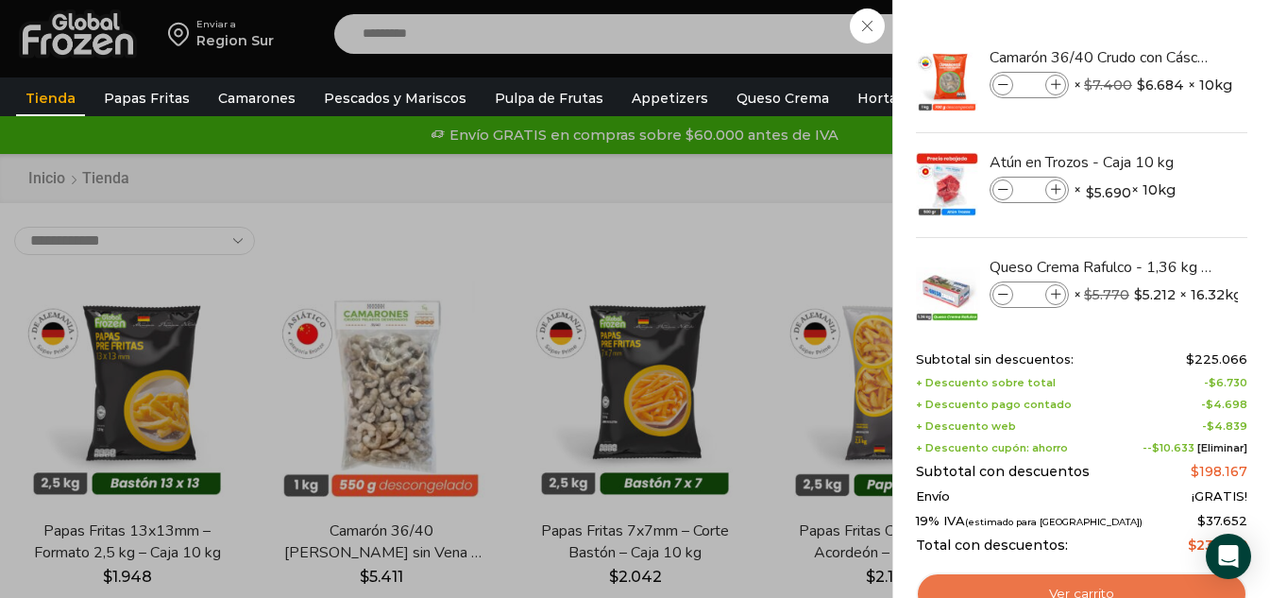
click at [1108, 591] on link "Ver carrito" at bounding box center [1081, 593] width 331 height 43
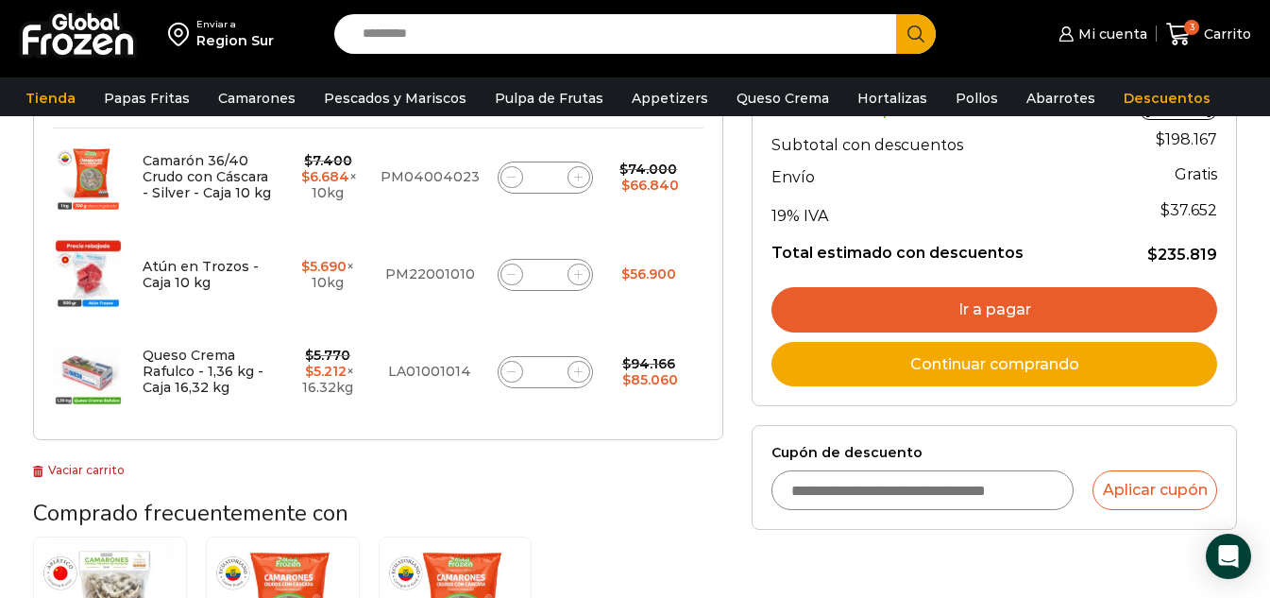
scroll to position [378, 0]
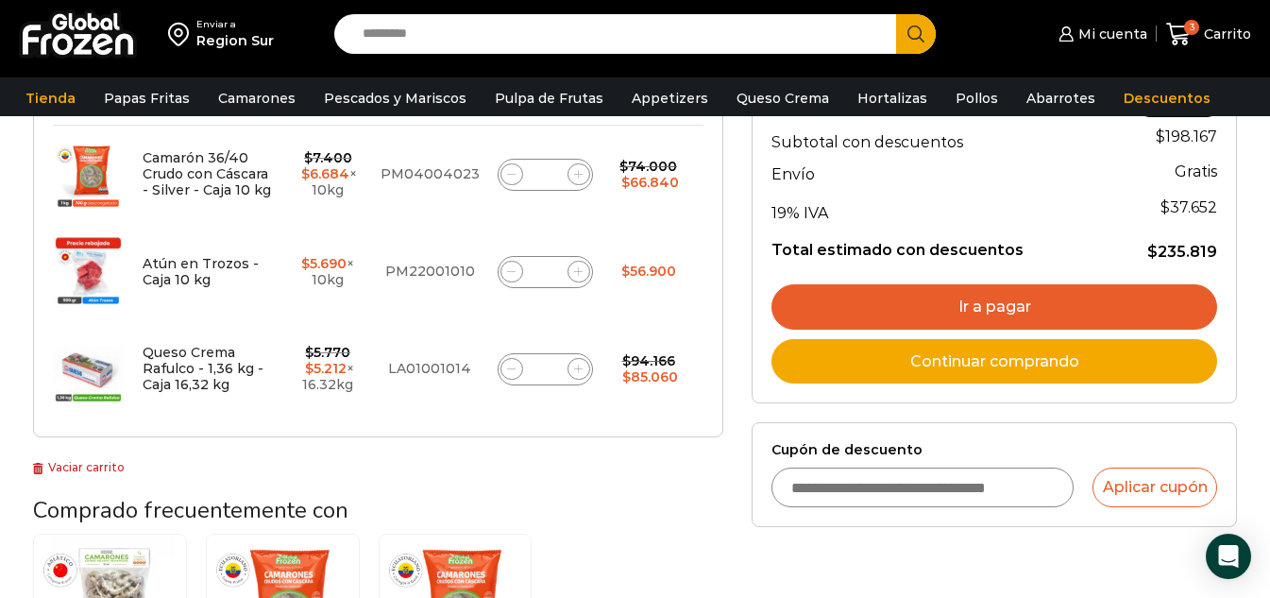
click at [931, 303] on link "Ir a pagar" at bounding box center [995, 306] width 446 height 45
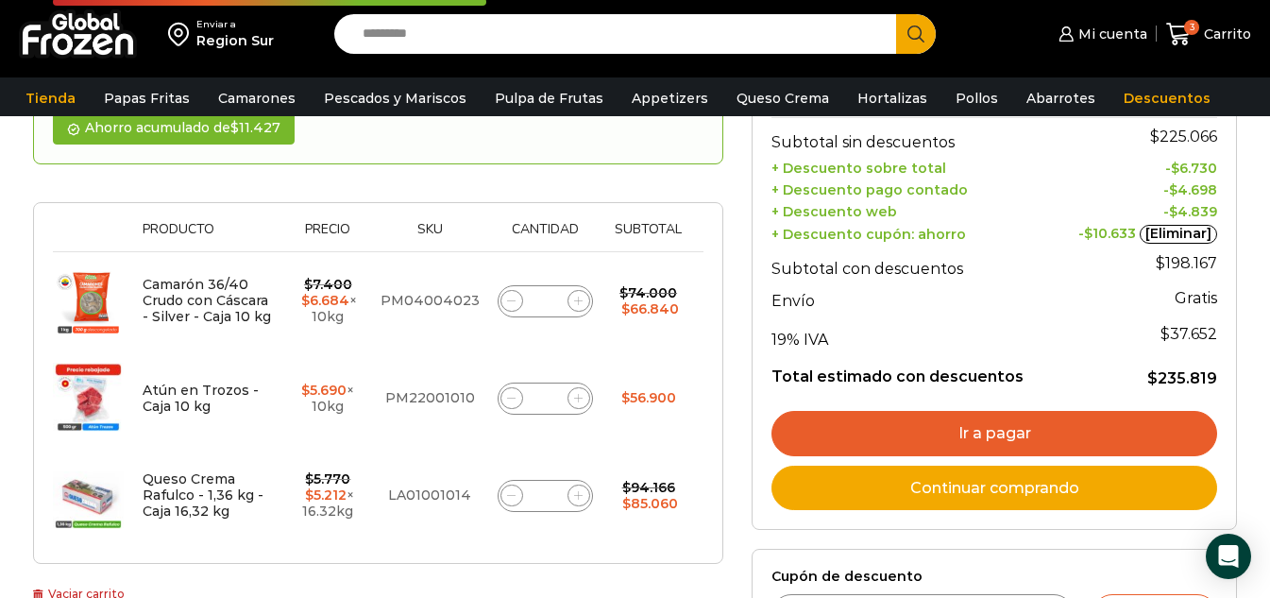
scroll to position [283, 0]
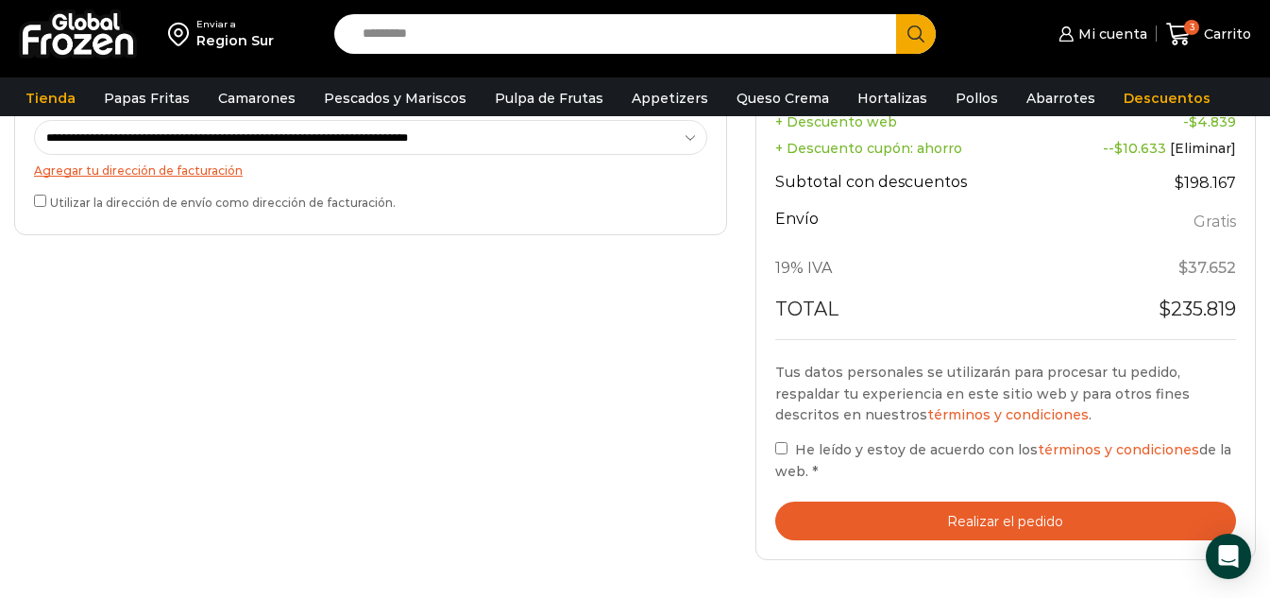
scroll to position [755, 0]
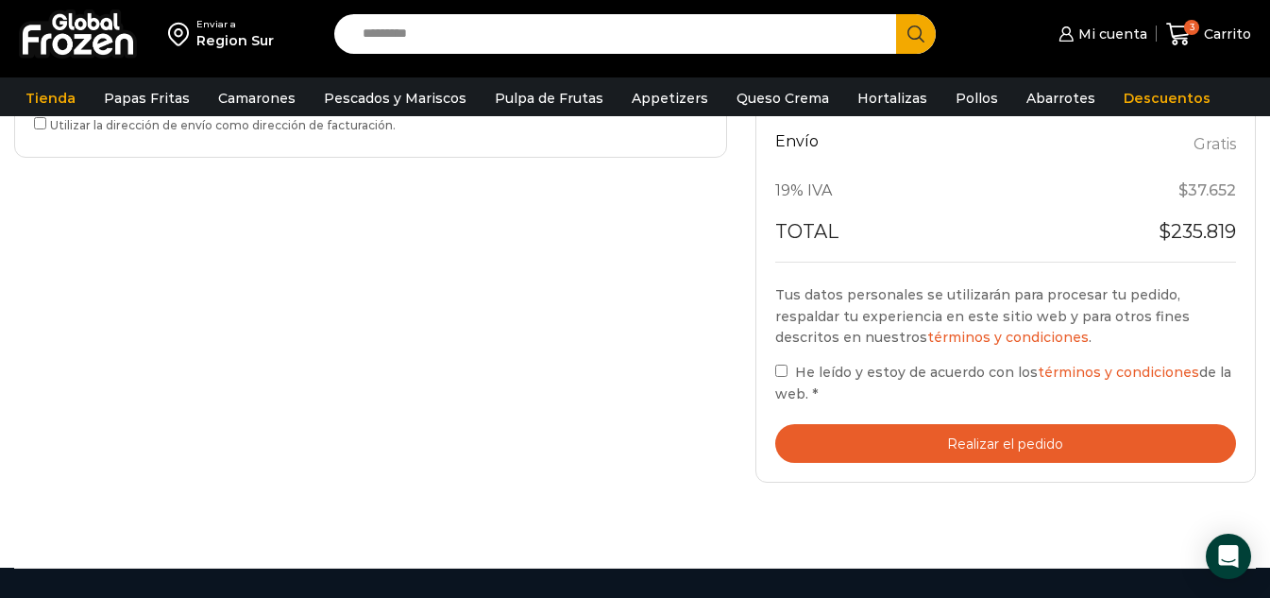
click at [781, 364] on label "He leído y estoy de acuerdo con los términos y condiciones de la web. *" at bounding box center [1005, 382] width 461 height 43
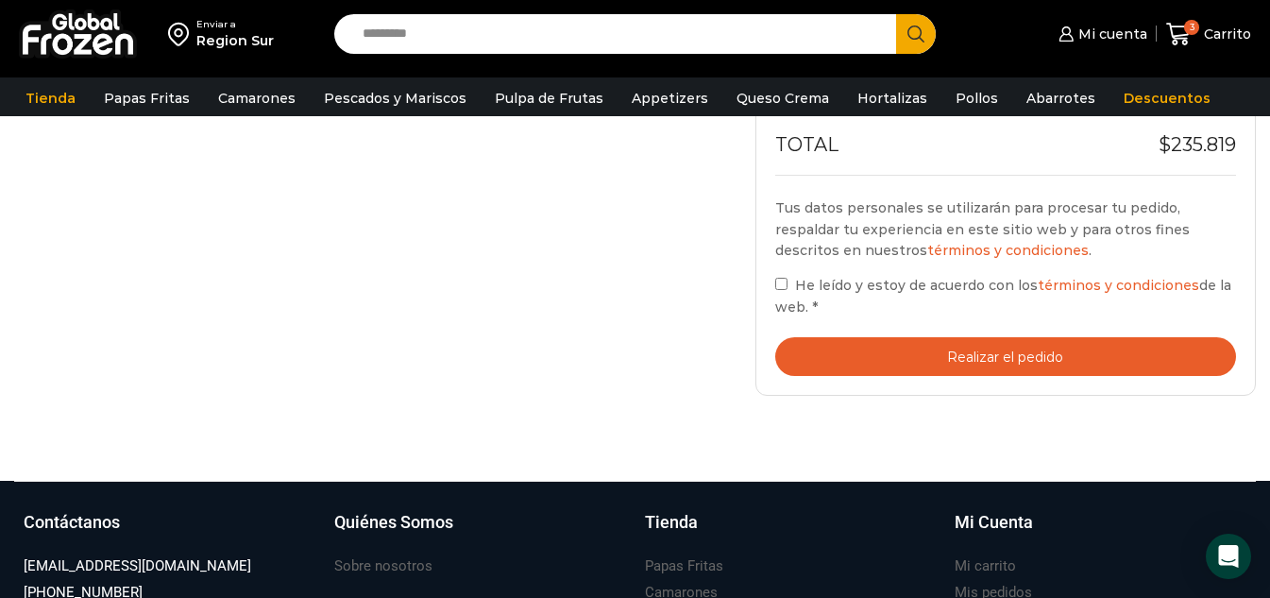
scroll to position [850, 0]
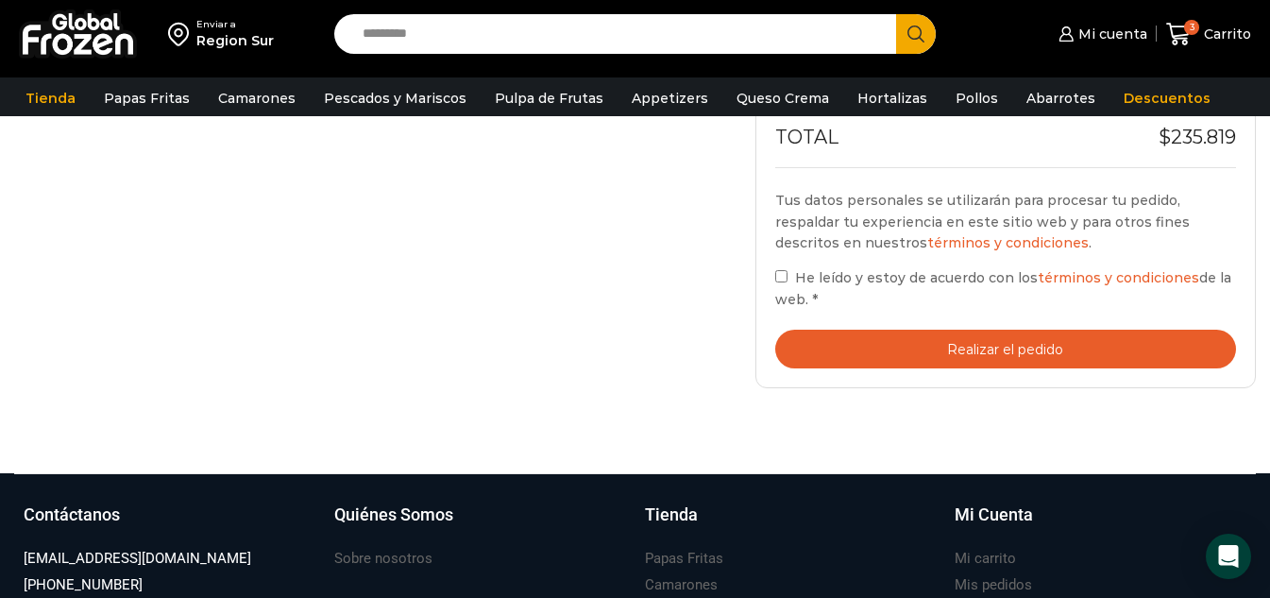
click at [1044, 359] on button "Realizar el pedido" at bounding box center [1005, 349] width 461 height 39
